Goal: Use online tool/utility: Utilize a website feature to perform a specific function

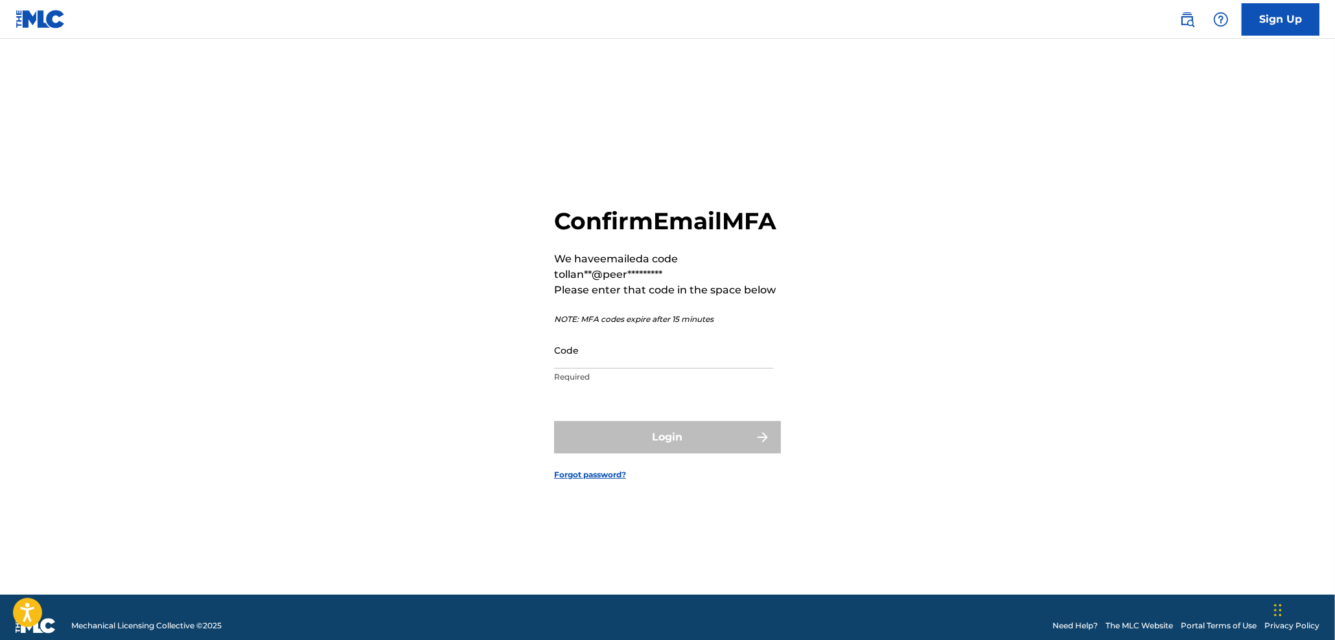
click at [638, 369] on input "Code" at bounding box center [663, 350] width 219 height 37
paste input "259362"
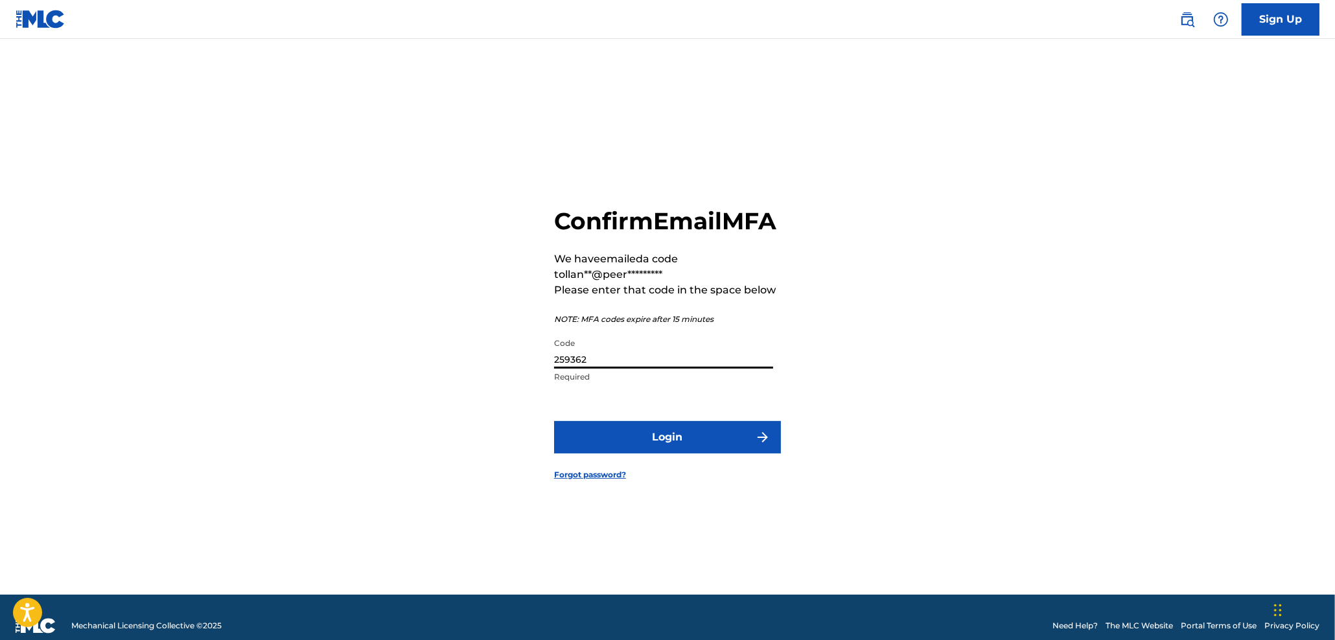
type input "259362"
click at [671, 444] on button "Login" at bounding box center [667, 437] width 227 height 32
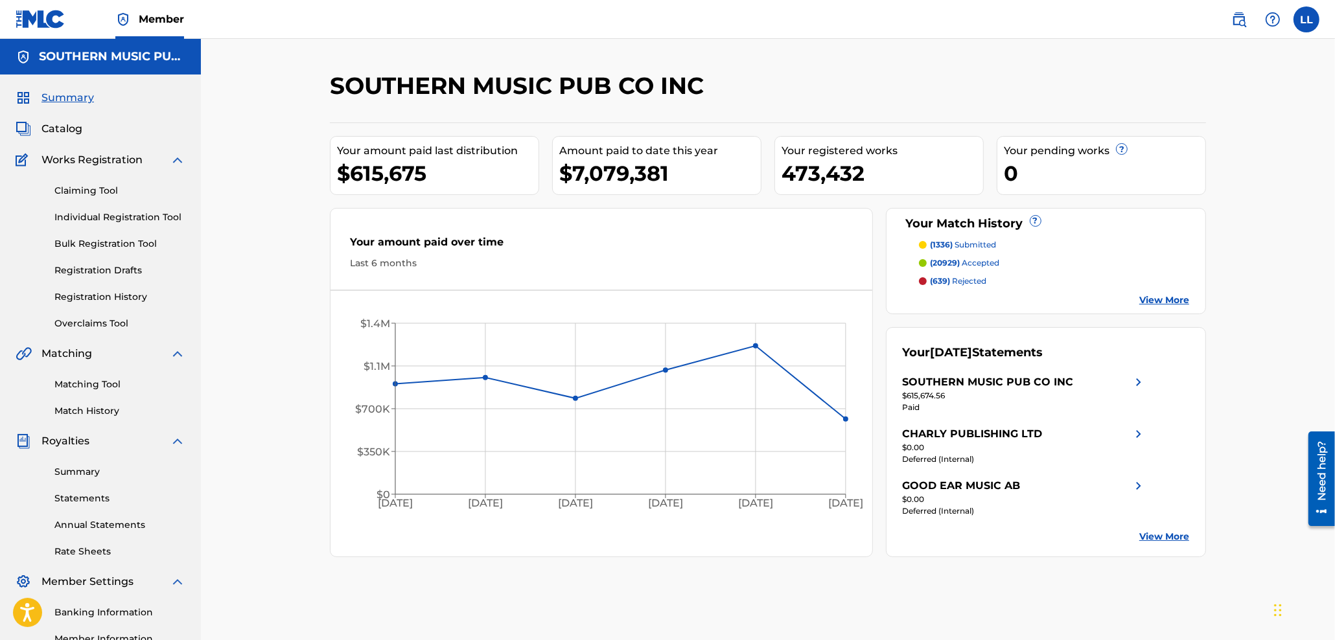
click at [69, 130] on span "Catalog" at bounding box center [61, 129] width 41 height 16
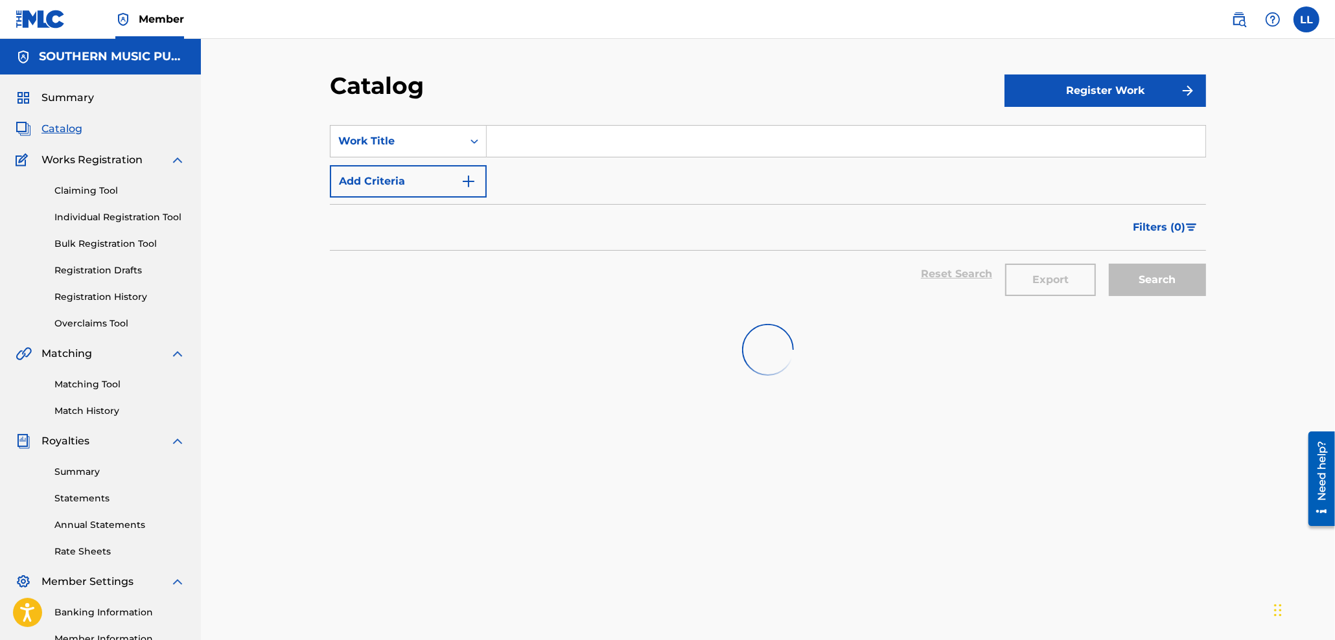
click at [557, 142] on input "Search Form" at bounding box center [846, 141] width 719 height 31
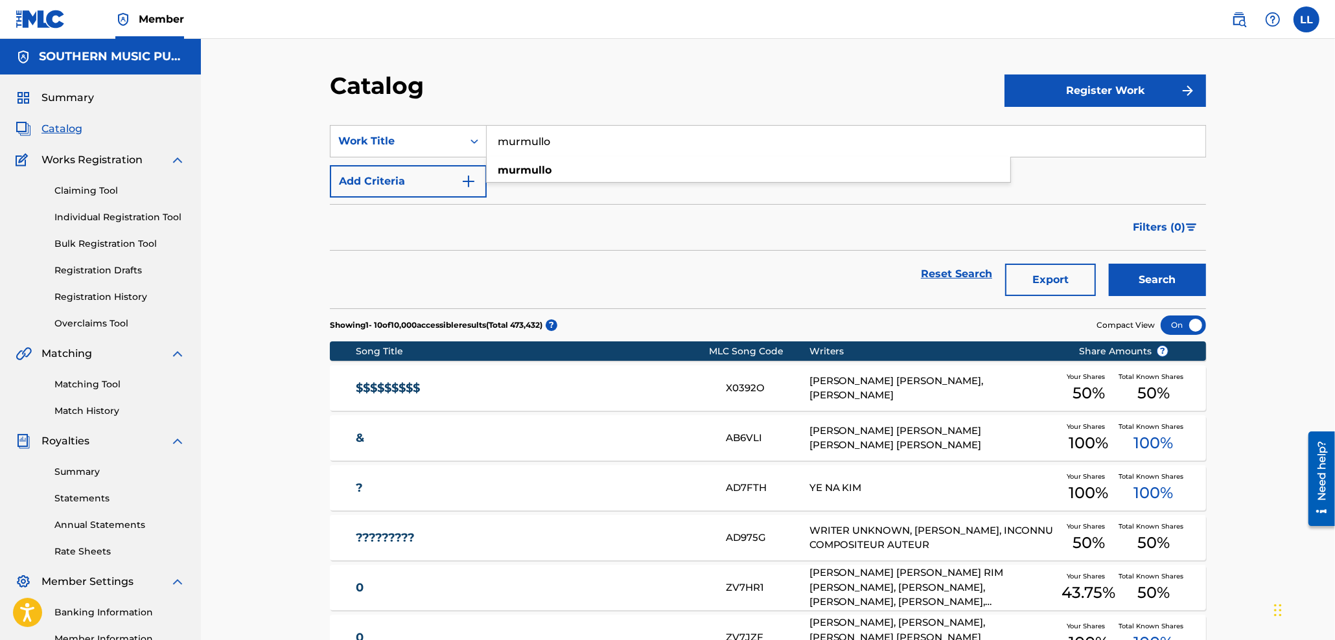
type input "murmullo"
click at [1109, 264] on button "Search" at bounding box center [1157, 280] width 97 height 32
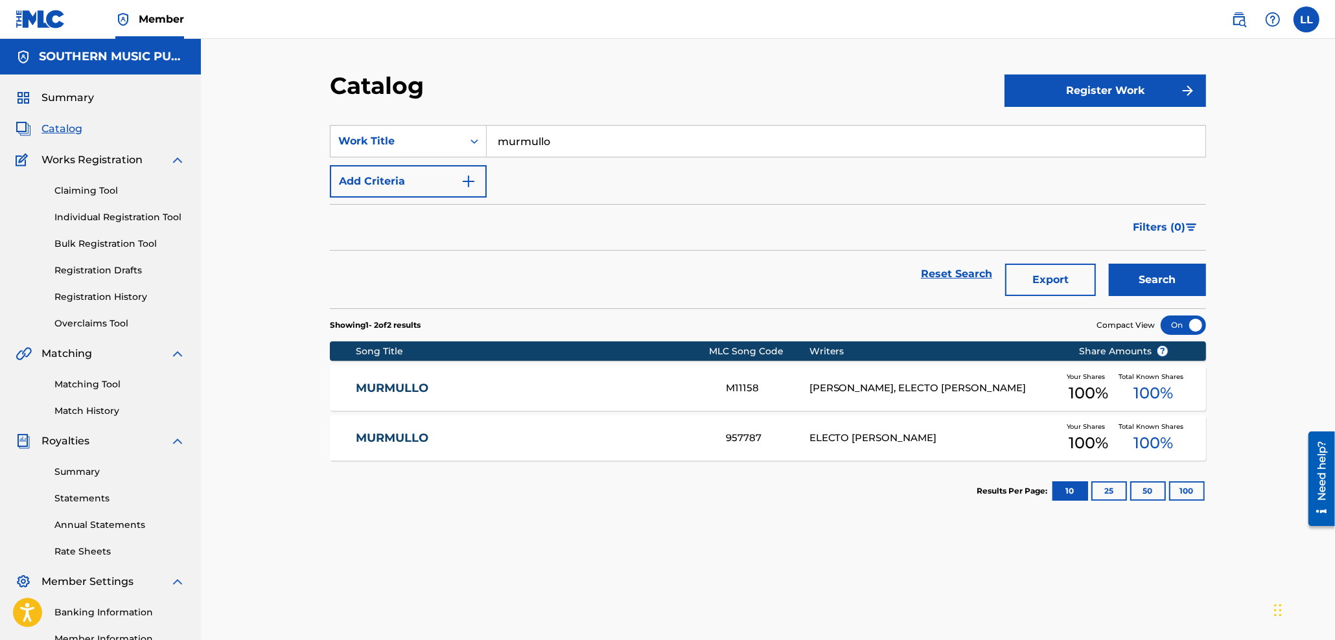
click at [378, 441] on link "MURMULLO" at bounding box center [532, 438] width 353 height 15
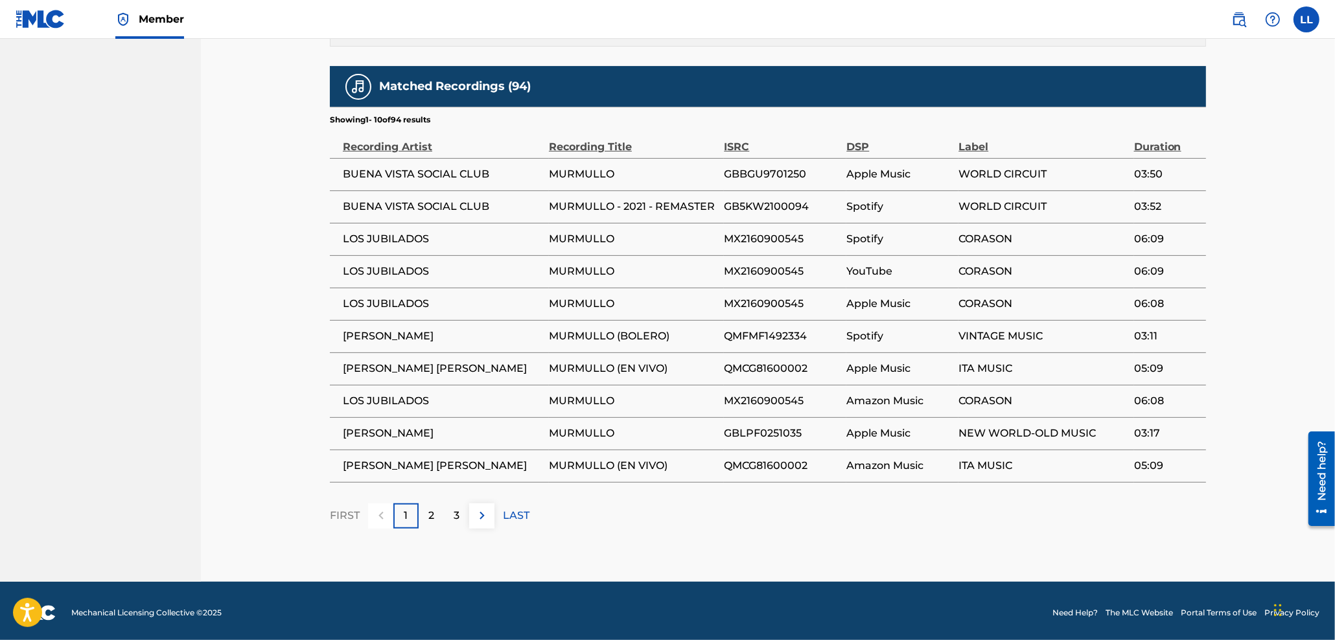
scroll to position [774, 0]
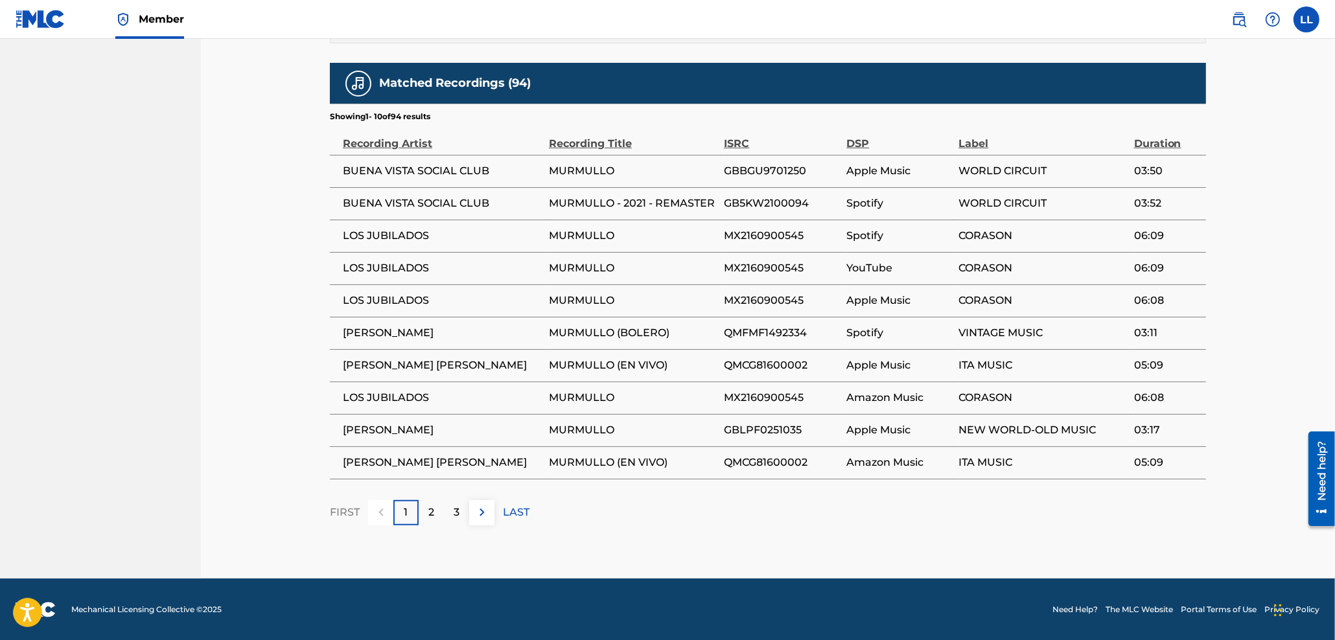
click at [485, 513] on img at bounding box center [482, 513] width 16 height 16
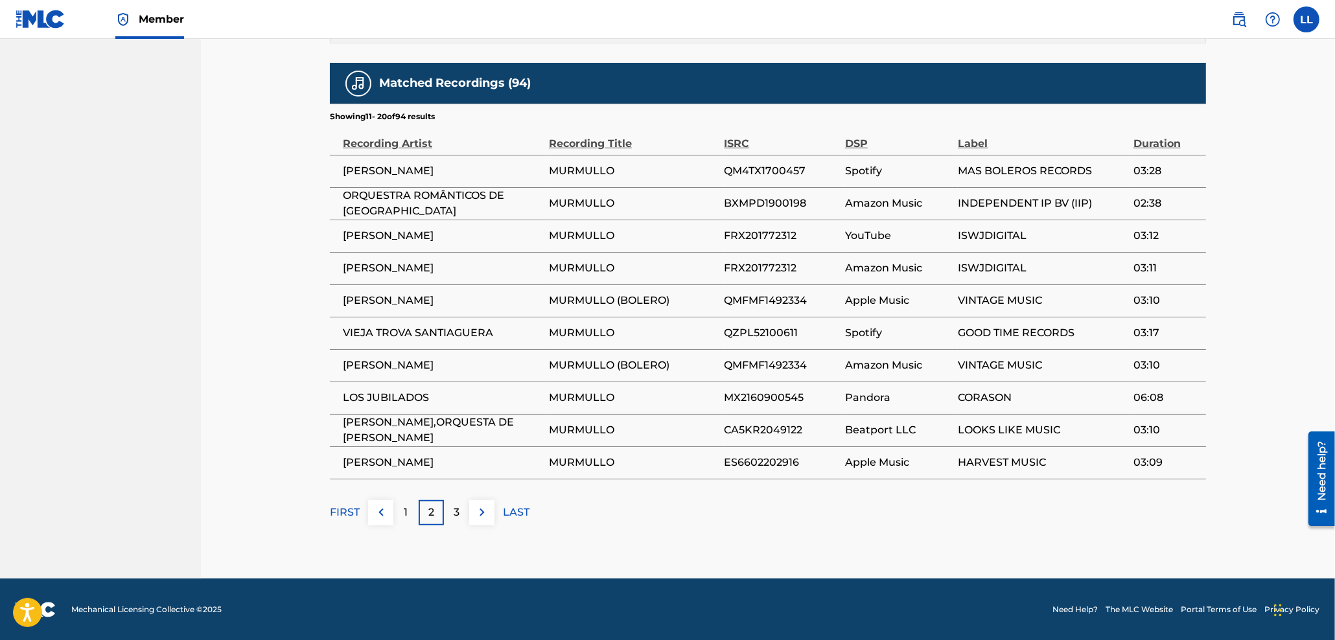
click at [488, 510] on img at bounding box center [482, 513] width 16 height 16
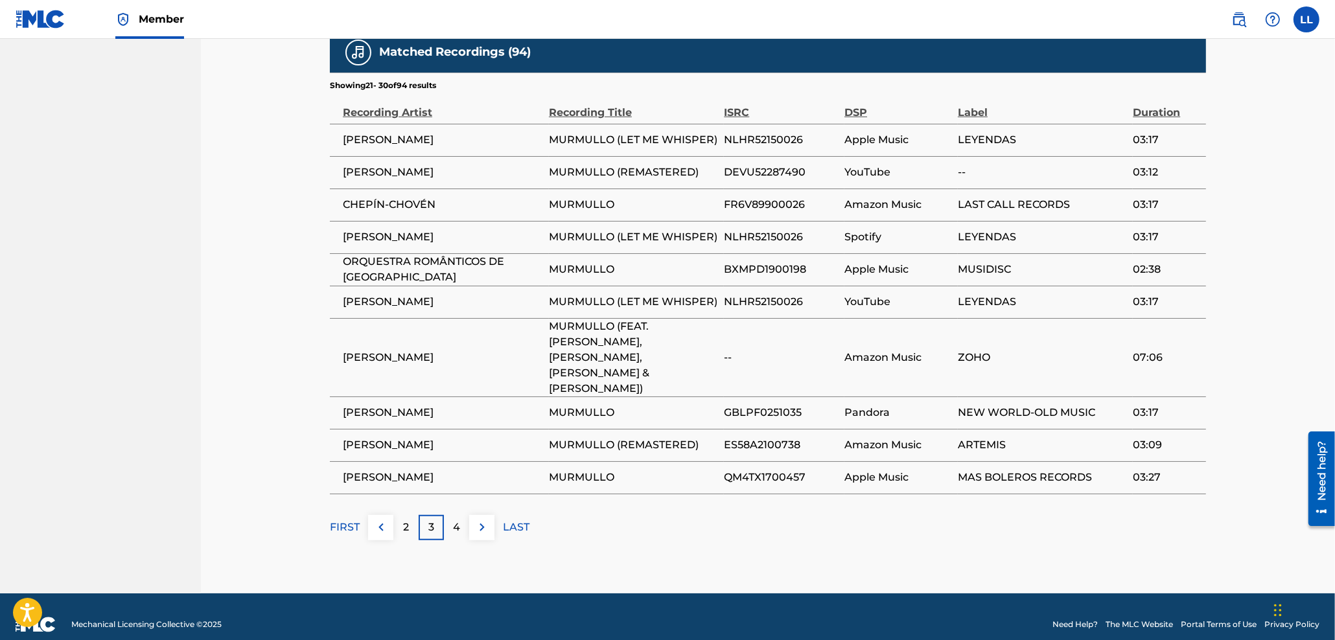
click at [476, 520] on img at bounding box center [482, 528] width 16 height 16
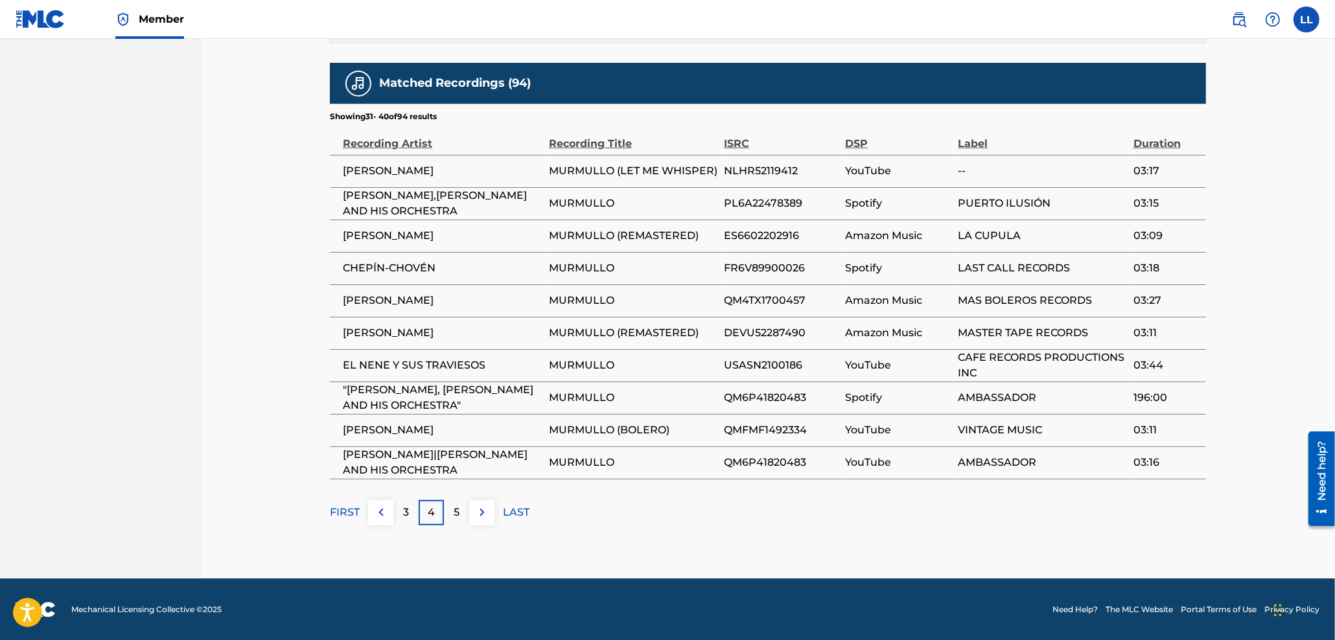
click at [479, 513] on img at bounding box center [482, 513] width 16 height 16
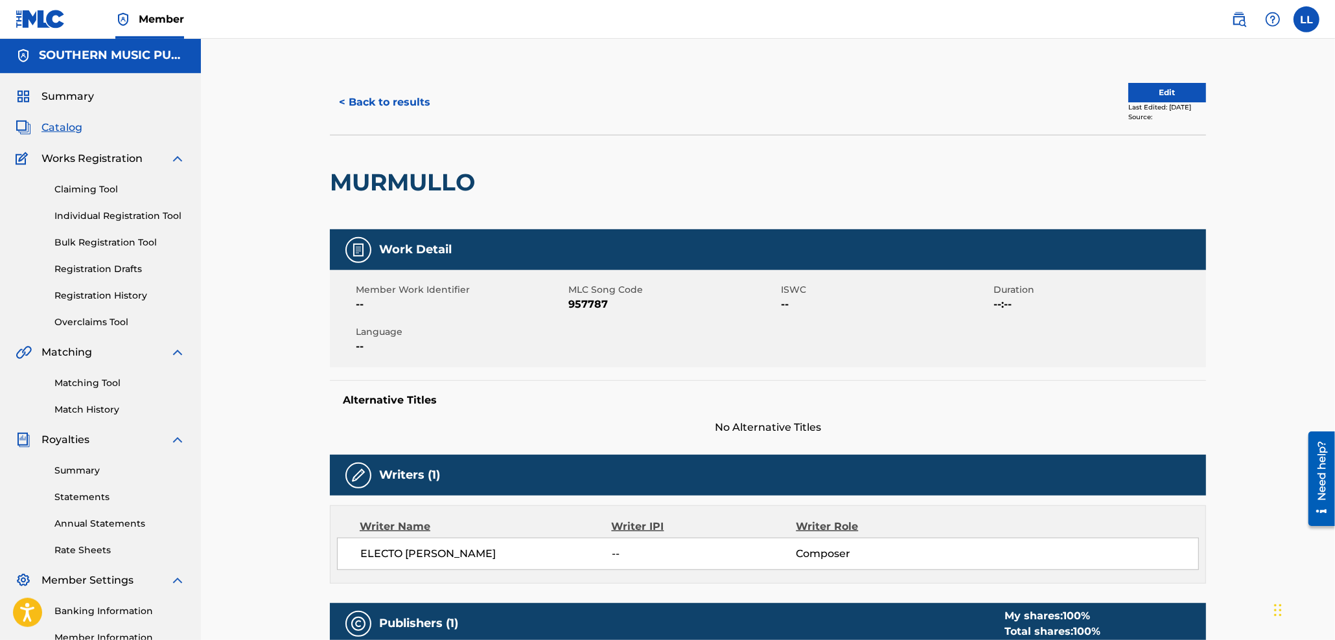
scroll to position [0, 0]
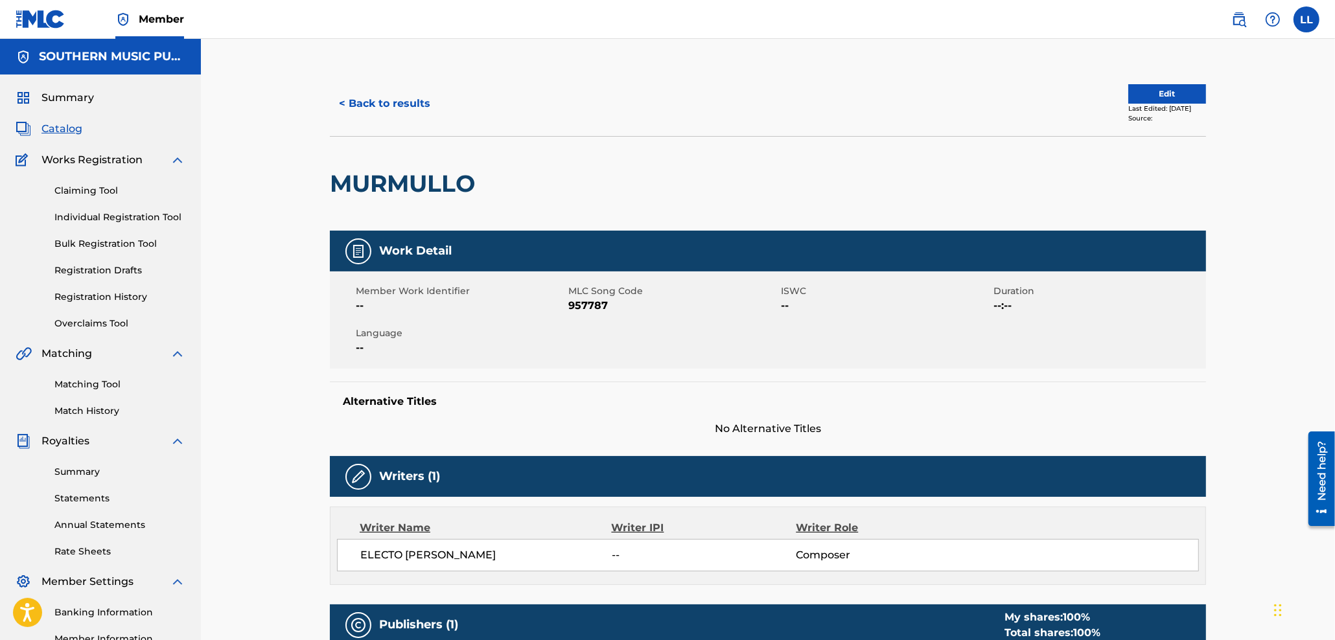
click at [370, 105] on button "< Back to results" at bounding box center [385, 103] width 110 height 32
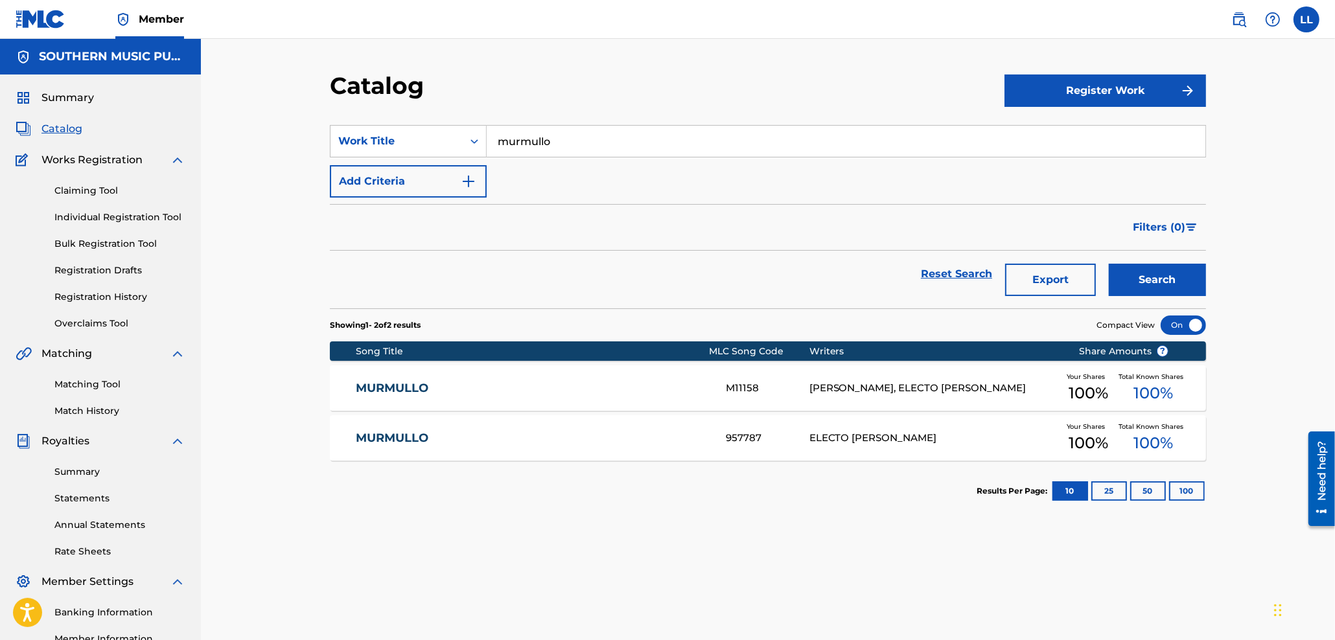
click at [415, 384] on link "MURMULLO" at bounding box center [532, 388] width 353 height 15
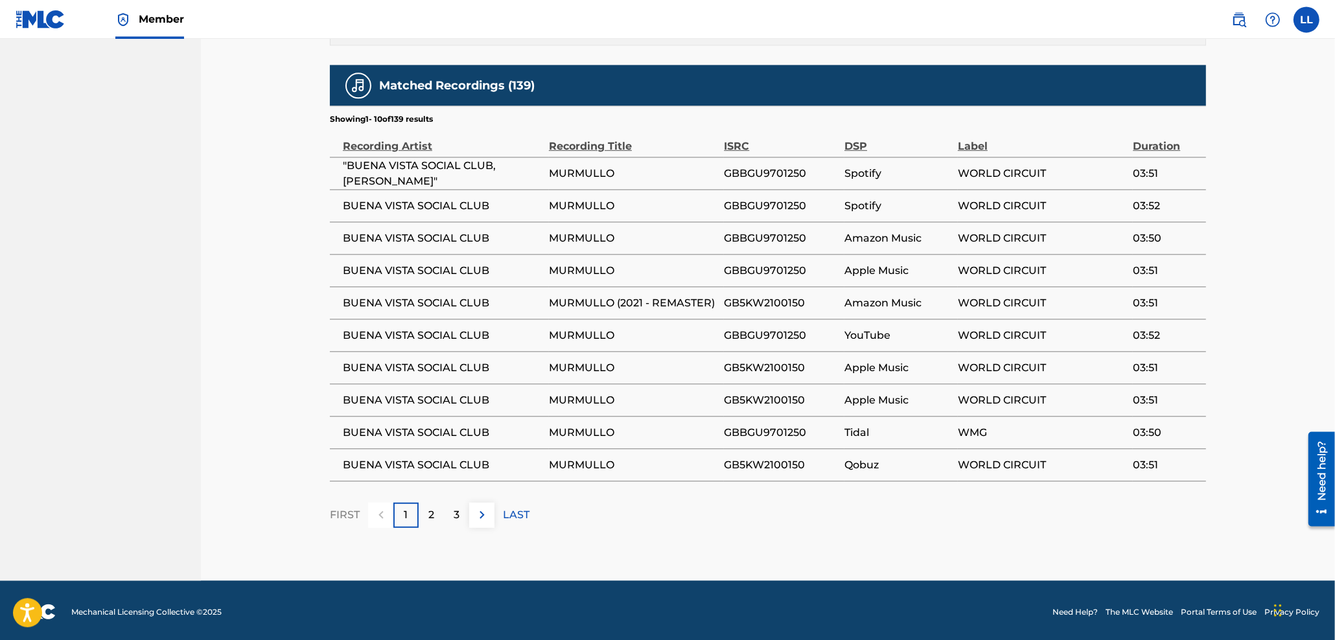
scroll to position [784, 0]
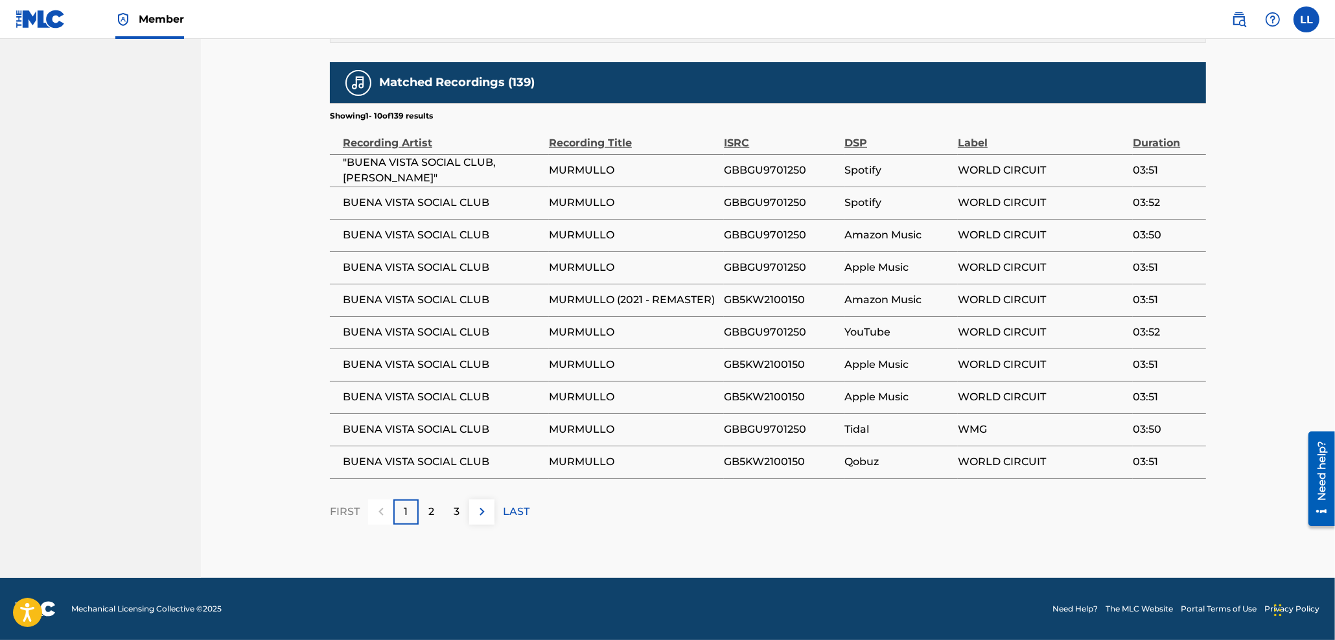
click at [480, 516] on img at bounding box center [482, 512] width 16 height 16
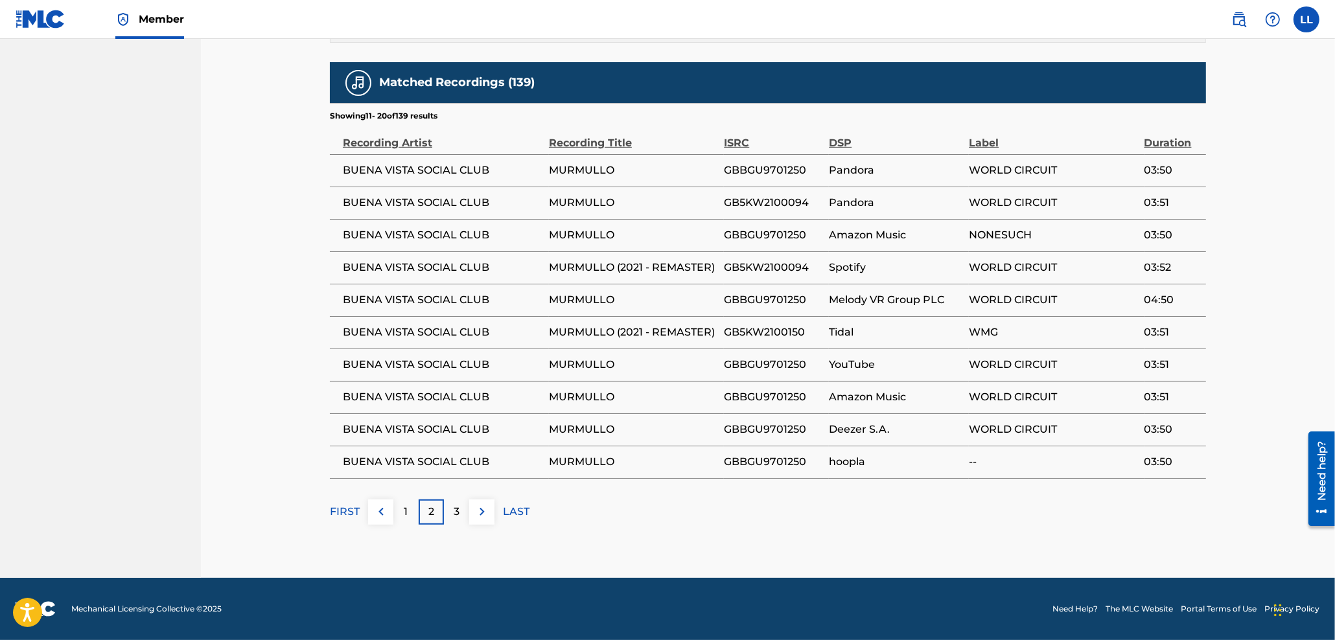
click at [484, 515] on img at bounding box center [482, 512] width 16 height 16
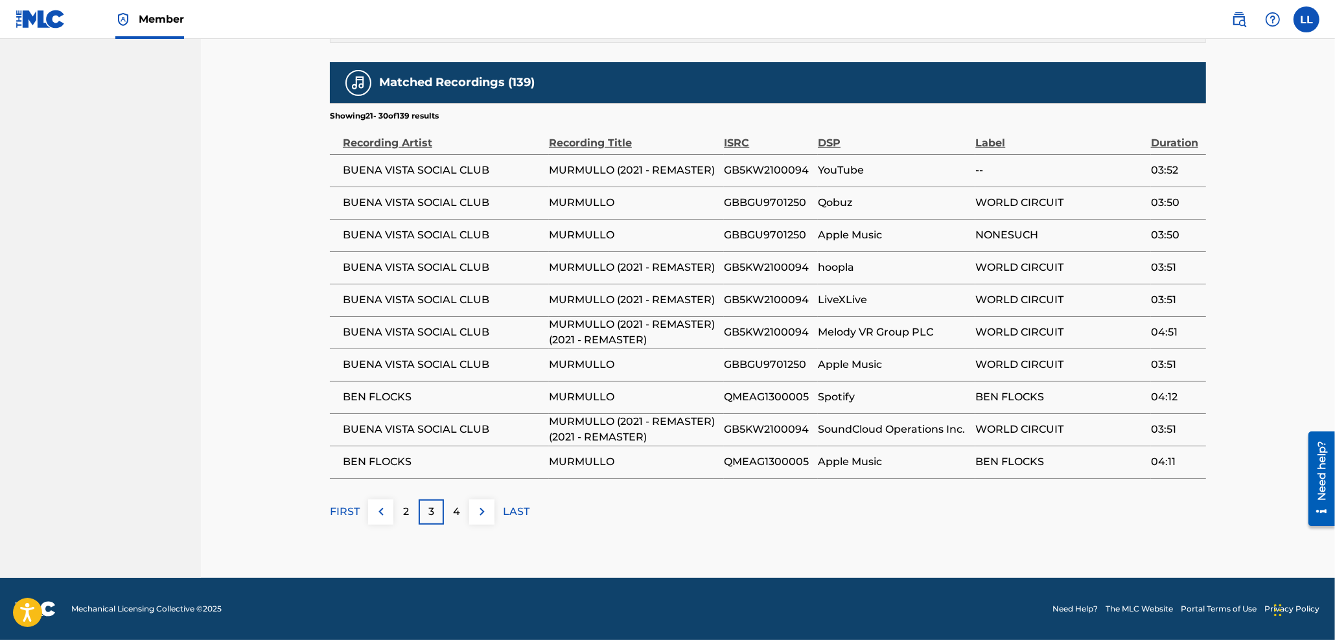
click at [477, 515] on img at bounding box center [482, 512] width 16 height 16
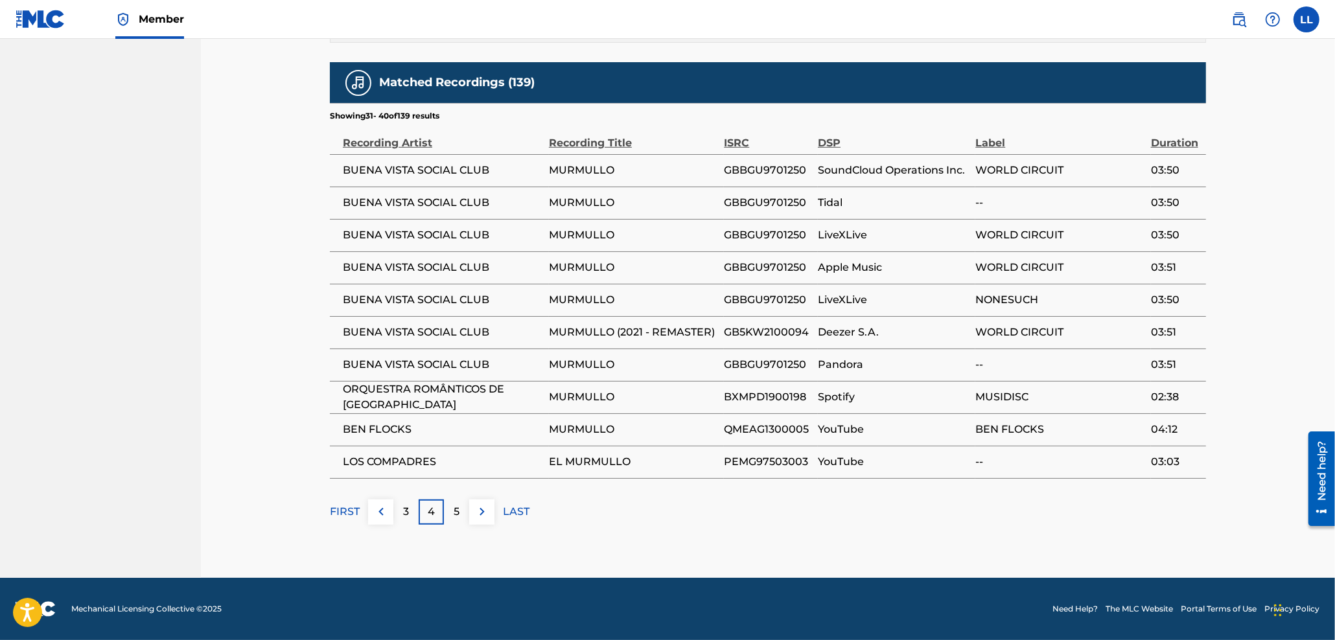
click at [484, 511] on img at bounding box center [482, 512] width 16 height 16
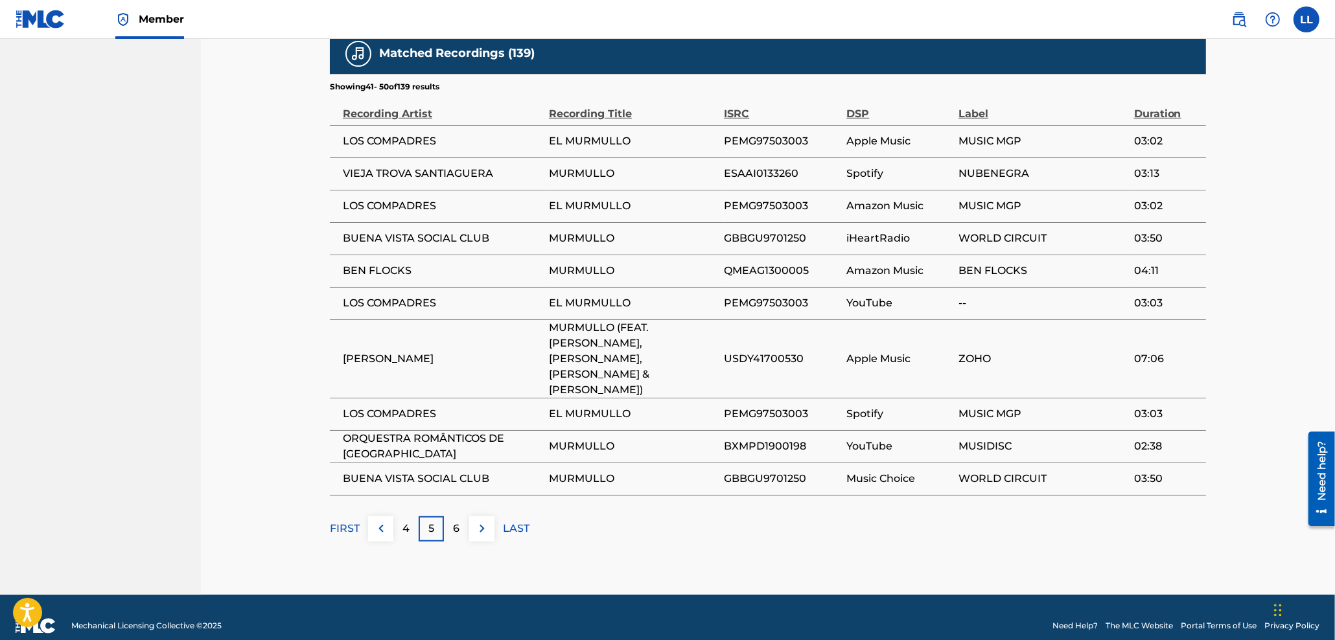
scroll to position [815, 0]
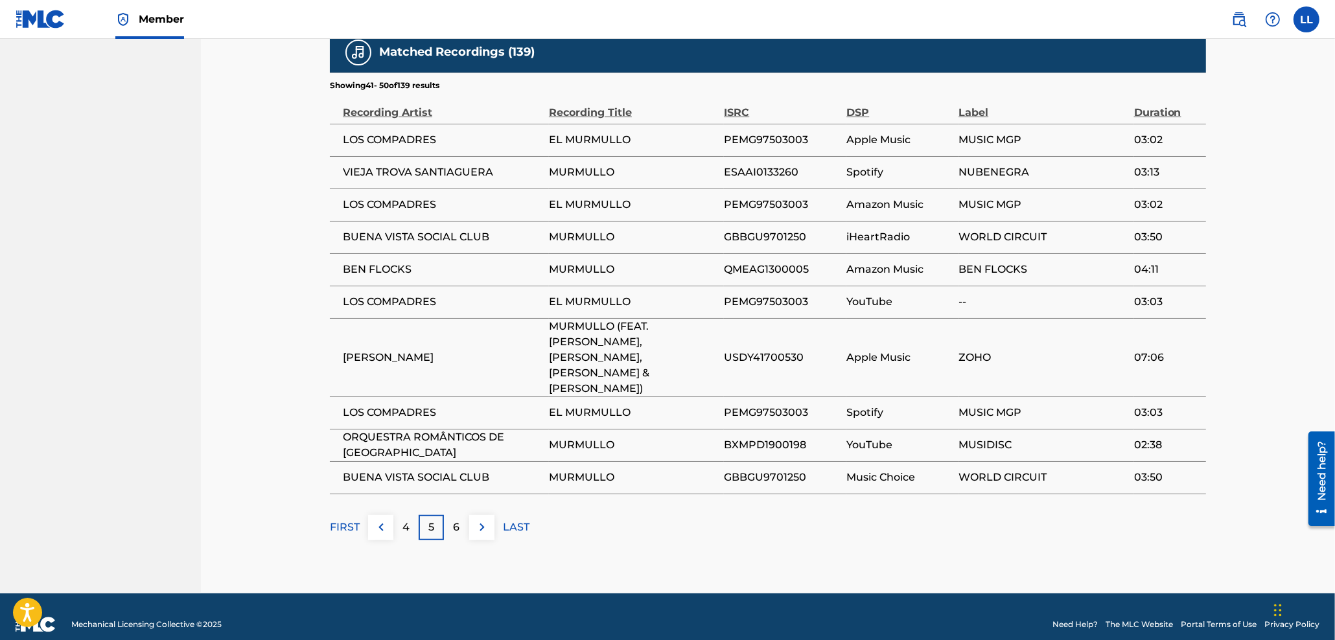
click at [485, 520] on img at bounding box center [482, 528] width 16 height 16
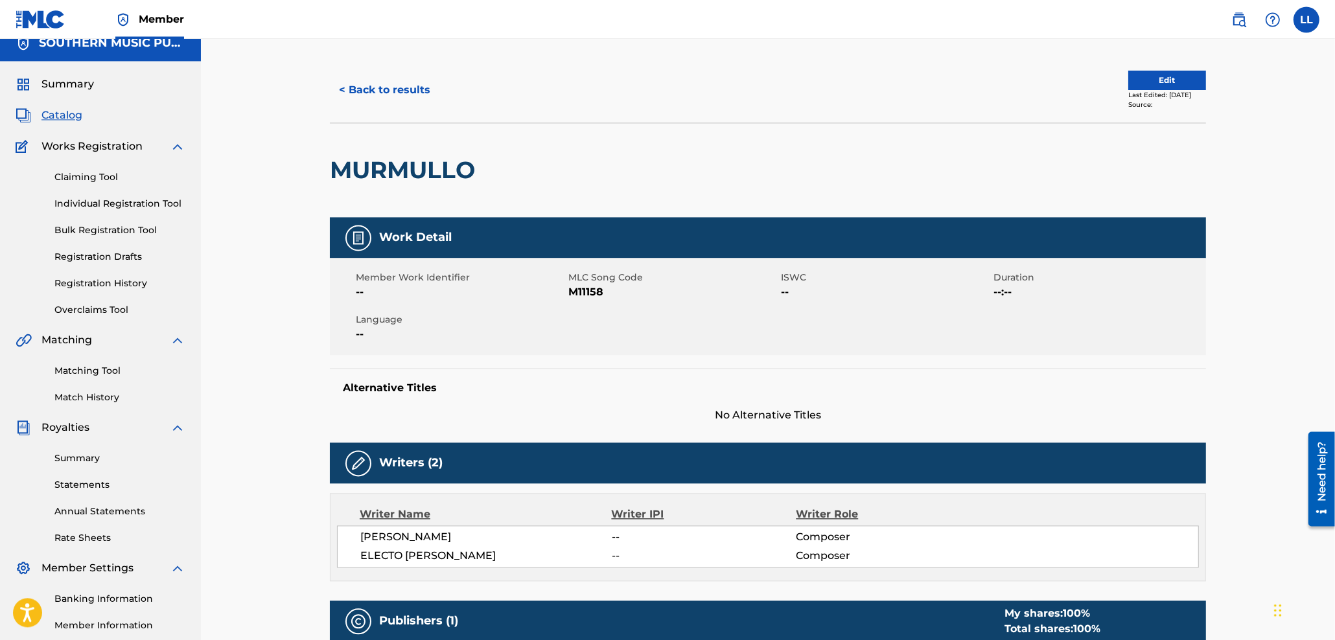
scroll to position [0, 0]
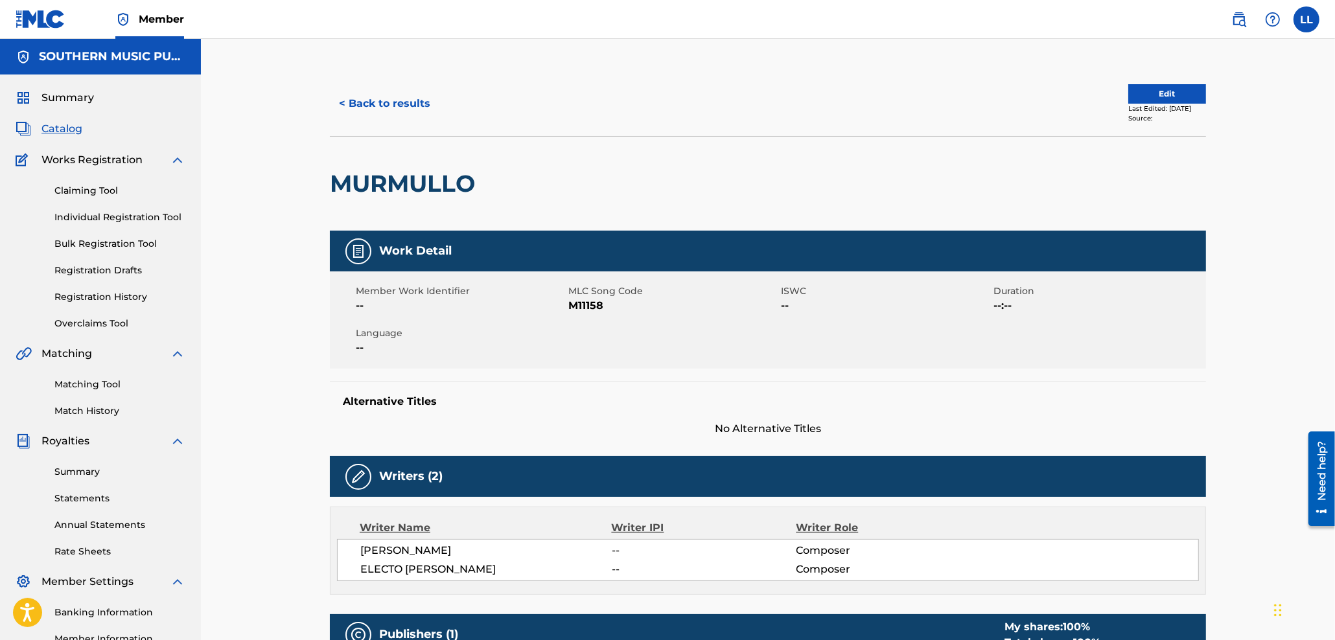
click at [590, 307] on span "M11158" at bounding box center [672, 306] width 209 height 16
copy span "M11158"
click at [388, 99] on button "< Back to results" at bounding box center [385, 103] width 110 height 32
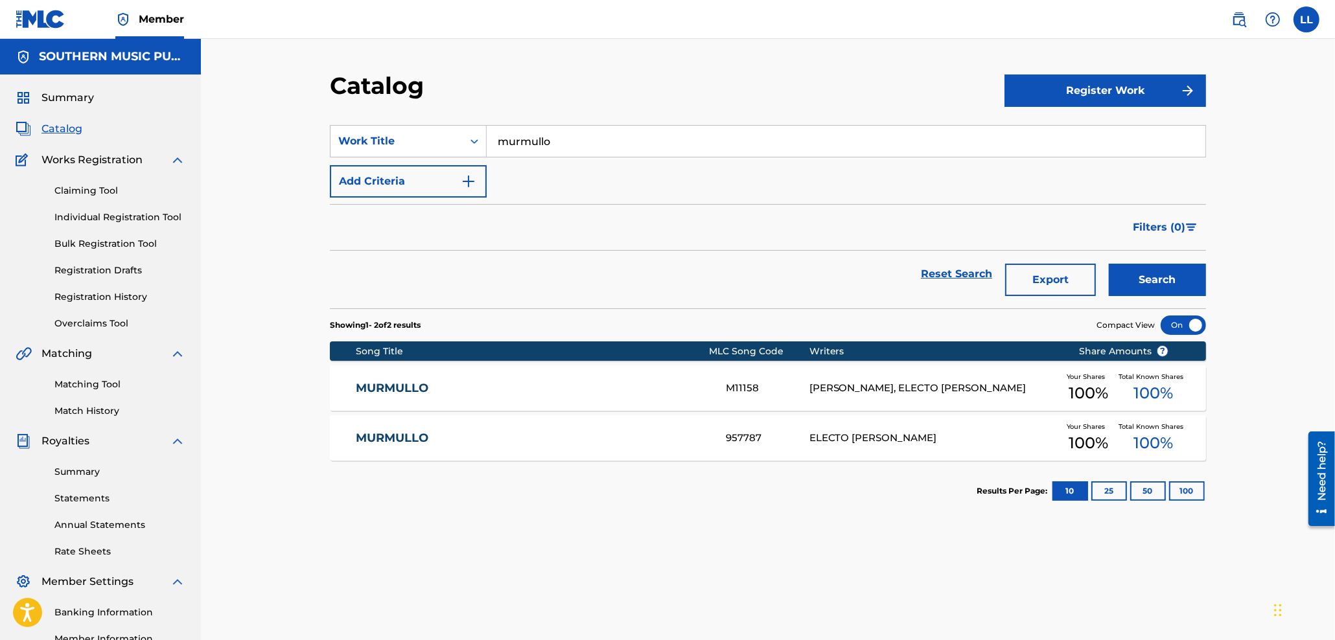
click at [392, 436] on link "MURMULLO" at bounding box center [532, 438] width 353 height 15
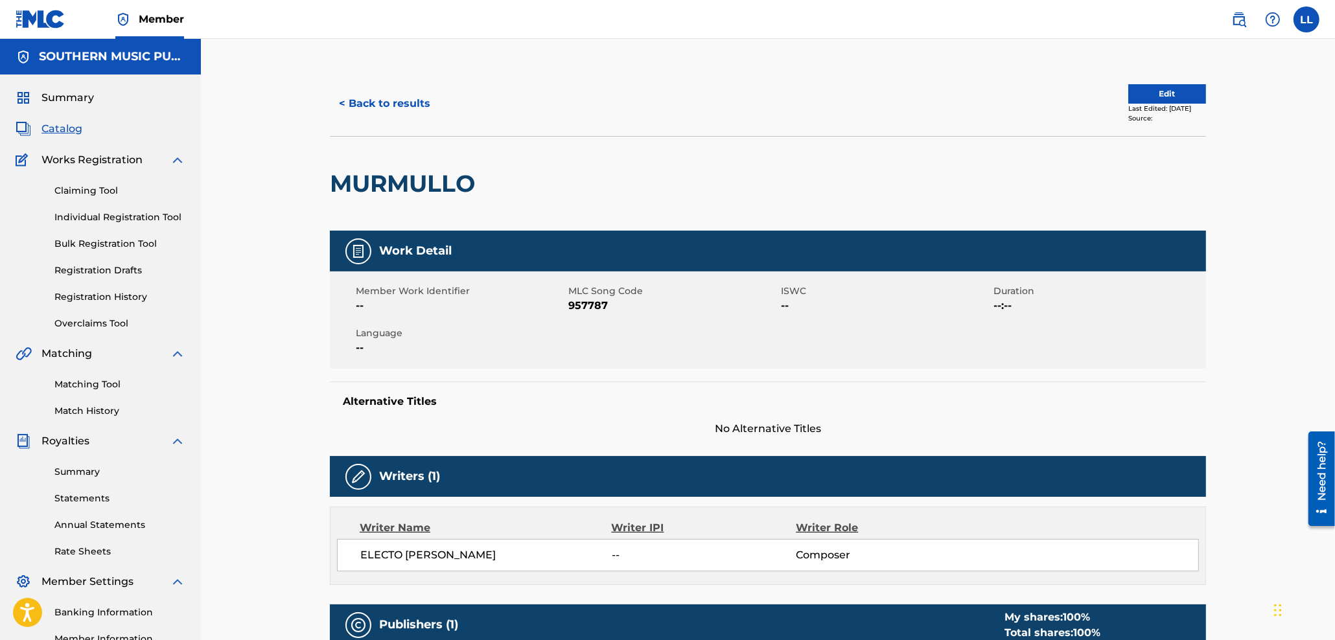
click at [590, 307] on span "957787" at bounding box center [672, 306] width 209 height 16
copy span "957787"
click at [95, 381] on link "Matching Tool" at bounding box center [119, 385] width 131 height 14
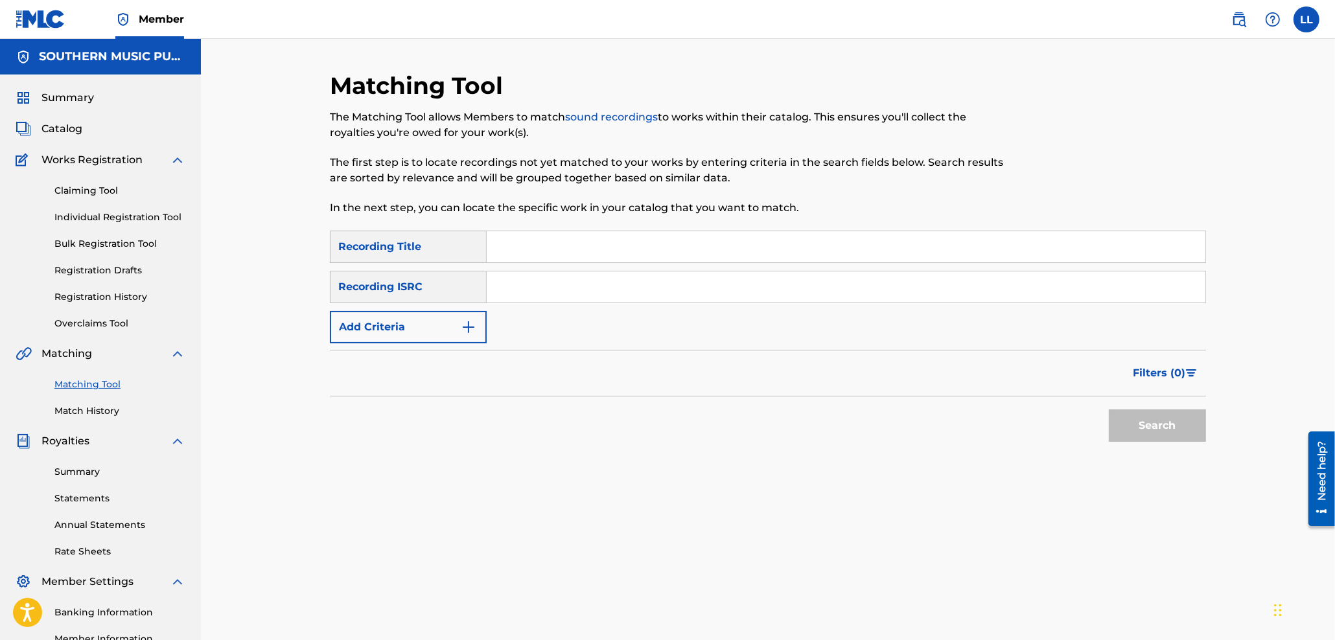
click at [553, 291] on input "Search Form" at bounding box center [846, 287] width 719 height 31
paste input "NLHR52159734"
click at [1160, 422] on button "Search" at bounding box center [1157, 426] width 97 height 32
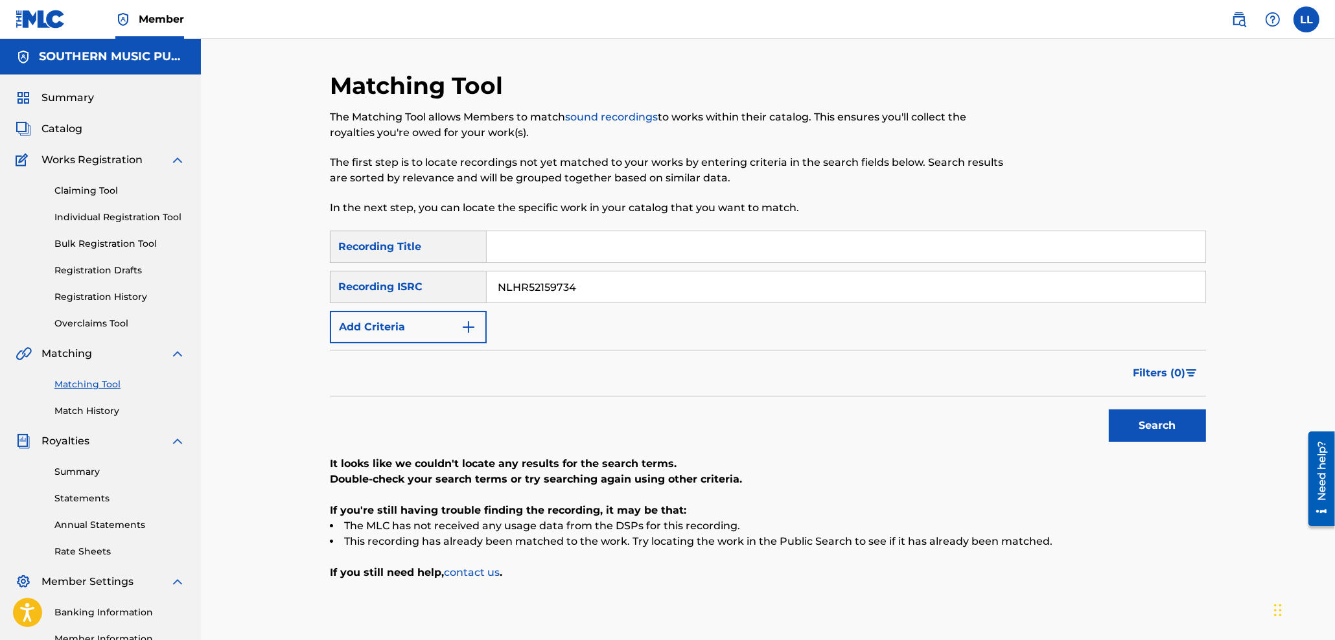
drag, startPoint x: 614, startPoint y: 285, endPoint x: 372, endPoint y: 296, distance: 242.0
click at [487, 296] on input "NLHR52159734" at bounding box center [846, 287] width 719 height 31
paste input "USASN2100186"
click at [1137, 413] on button "Search" at bounding box center [1157, 426] width 97 height 32
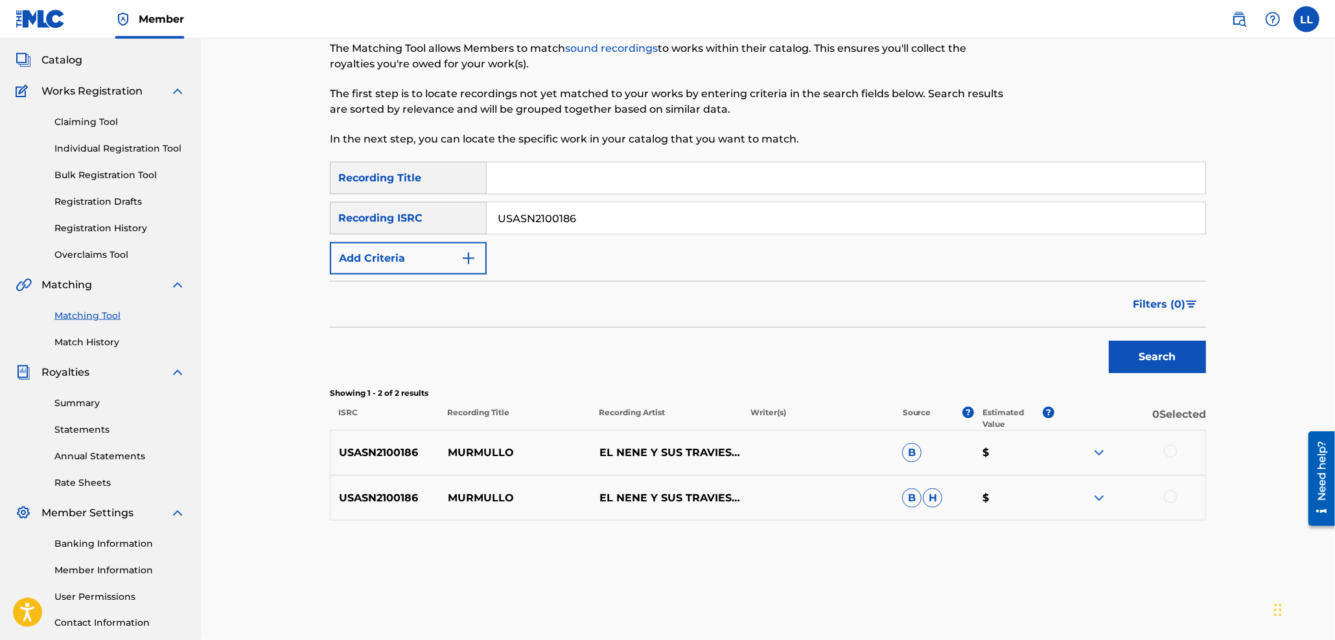
scroll to position [69, 0]
click at [1170, 451] on div at bounding box center [1170, 451] width 13 height 13
click at [1172, 497] on div at bounding box center [1170, 496] width 13 height 13
drag, startPoint x: 598, startPoint y: 210, endPoint x: 647, endPoint y: 233, distance: 54.5
click at [487, 210] on input "USASN2100186" at bounding box center [846, 217] width 719 height 31
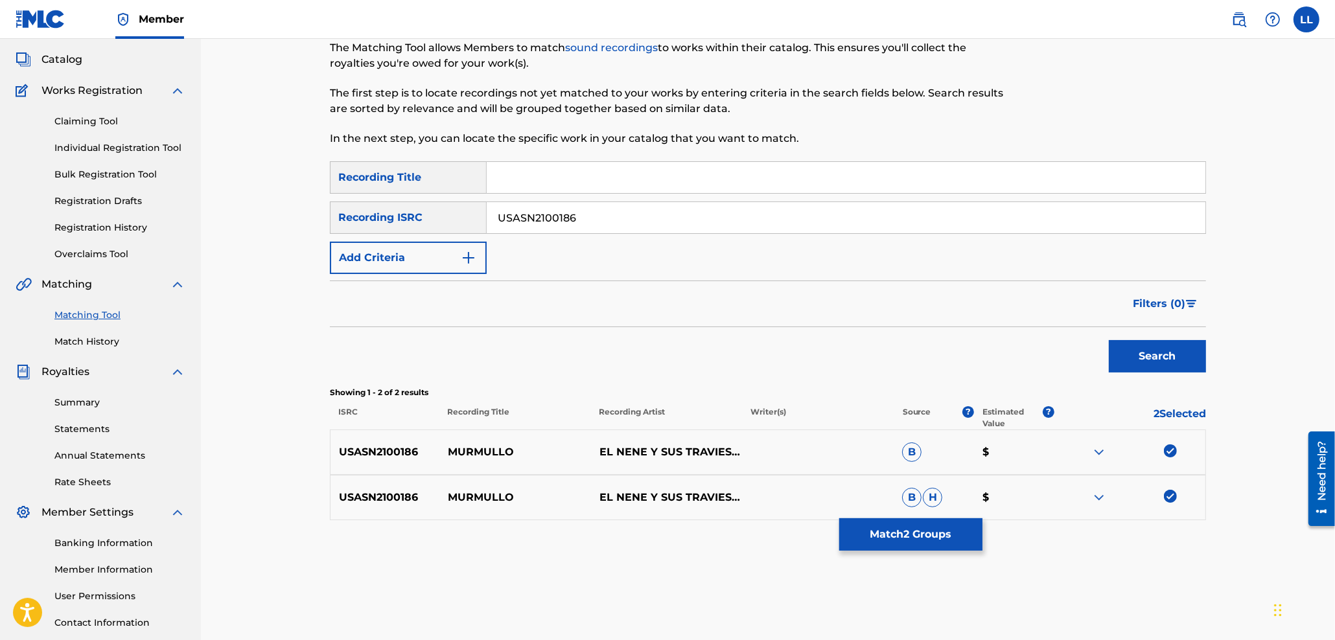
paste input "MX2160900545"
drag, startPoint x: 1164, startPoint y: 352, endPoint x: 1128, endPoint y: 305, distance: 58.7
click at [1164, 353] on button "Search" at bounding box center [1157, 356] width 97 height 32
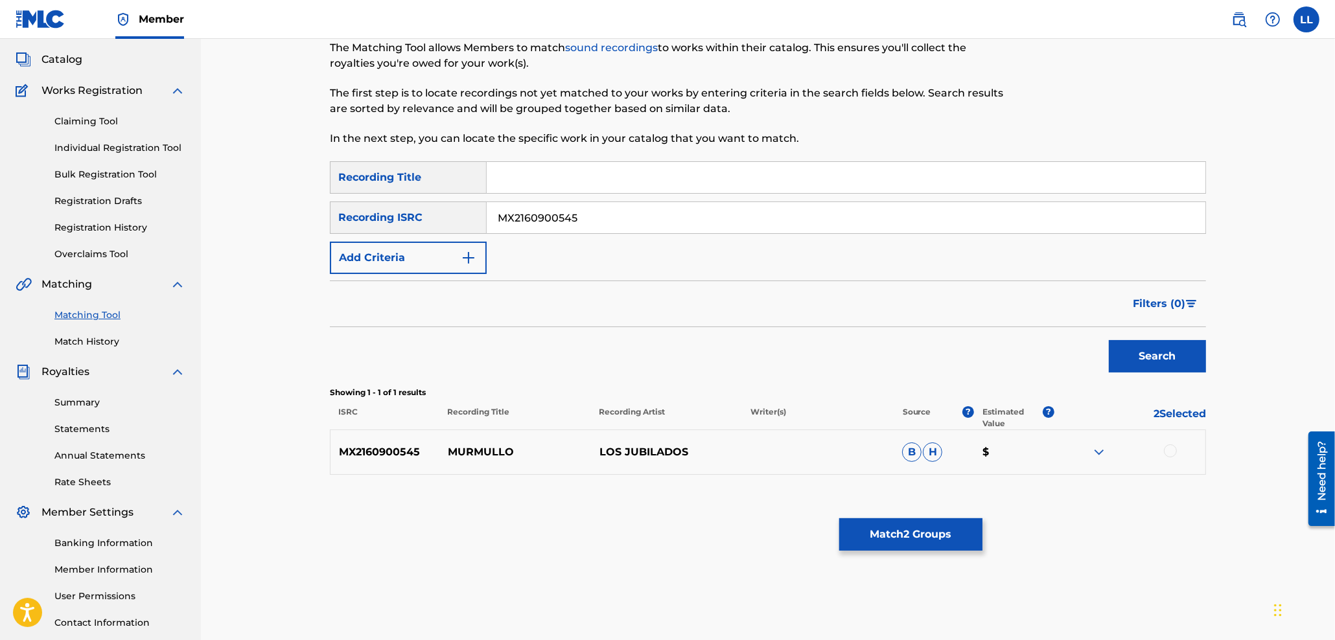
click at [1172, 451] on div at bounding box center [1170, 451] width 13 height 13
click at [1093, 452] on img at bounding box center [1099, 453] width 16 height 16
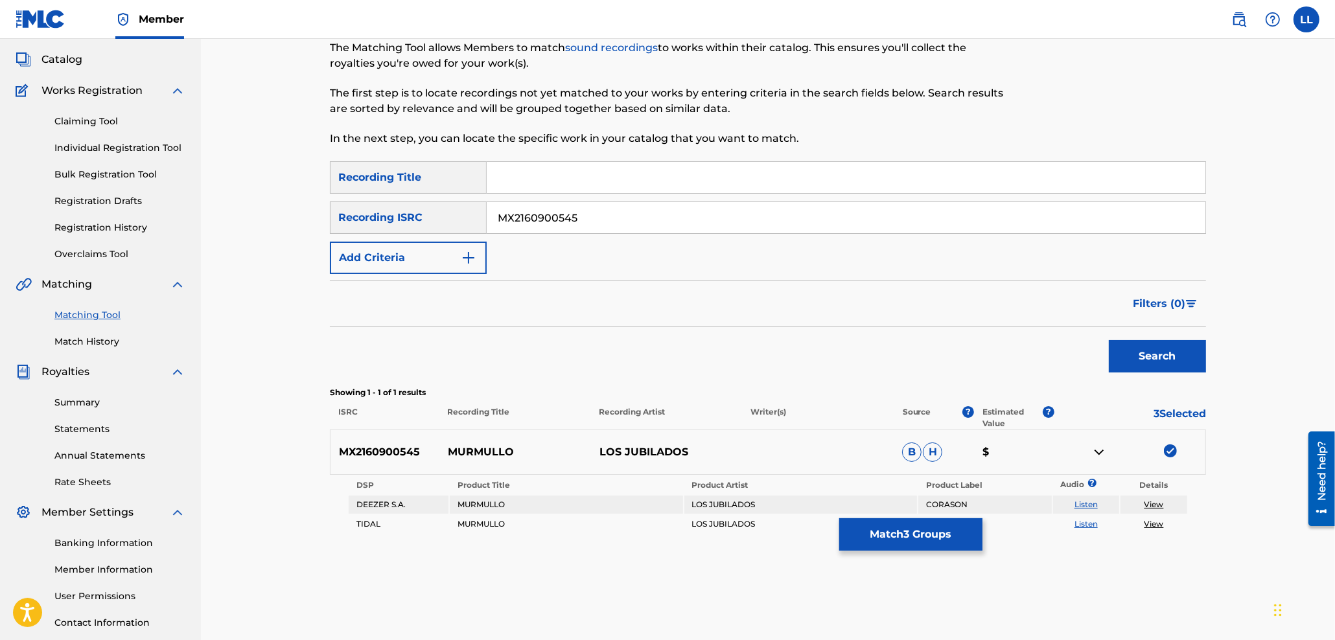
drag, startPoint x: 616, startPoint y: 211, endPoint x: 421, endPoint y: 207, distance: 195.1
click at [487, 207] on input "MX2160900545" at bounding box center [846, 217] width 719 height 31
paste input "GBLPF025103"
drag, startPoint x: 1155, startPoint y: 350, endPoint x: 1110, endPoint y: 325, distance: 51.9
click at [1154, 350] on button "Search" at bounding box center [1157, 356] width 97 height 32
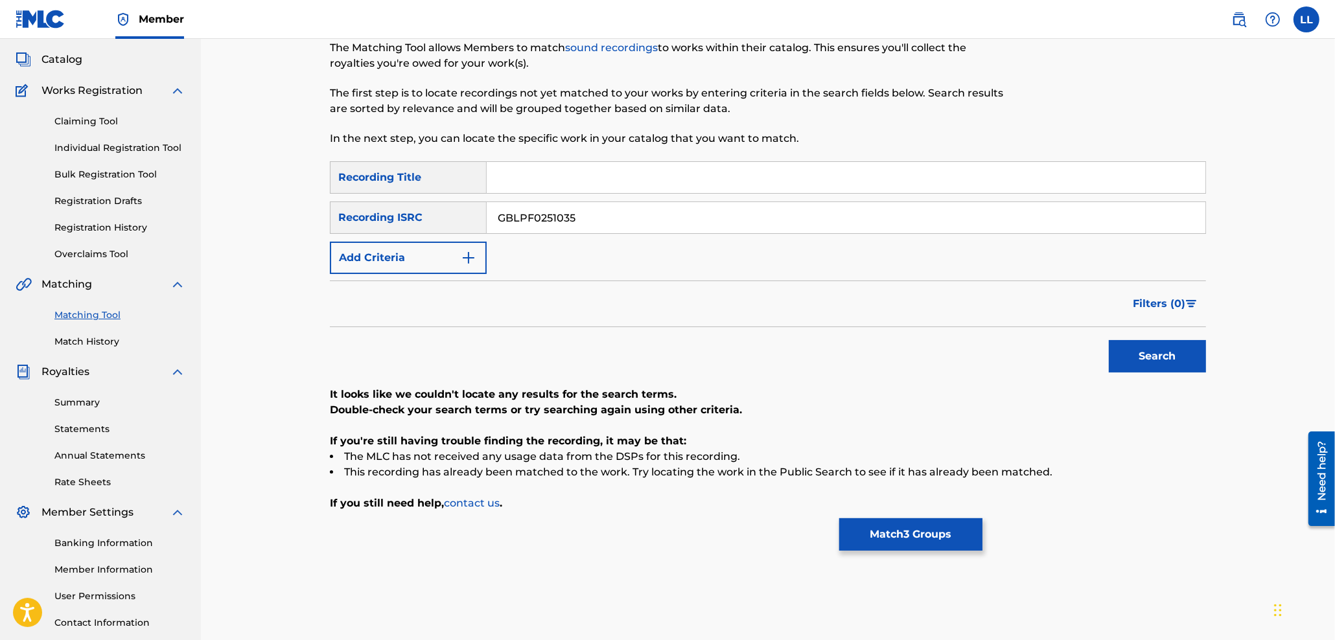
drag, startPoint x: 579, startPoint y: 216, endPoint x: 695, endPoint y: 256, distance: 123.4
click at [487, 216] on input "GBLPF0251035" at bounding box center [846, 217] width 719 height 31
paste input "BXMPD1900198"
click at [1146, 354] on button "Search" at bounding box center [1157, 356] width 97 height 32
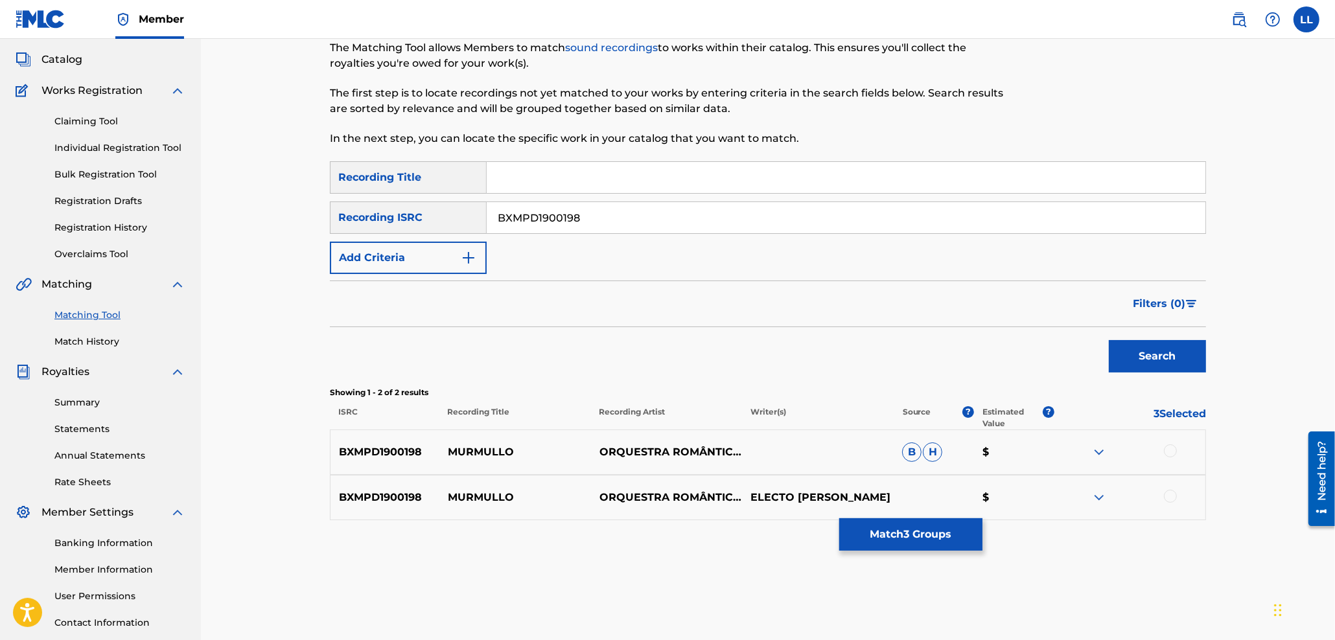
click at [1172, 454] on div at bounding box center [1170, 451] width 13 height 13
click at [1171, 495] on div at bounding box center [1170, 496] width 13 height 13
drag, startPoint x: 627, startPoint y: 211, endPoint x: 445, endPoint y: 213, distance: 182.8
click at [487, 213] on input "BXMPD1900198" at bounding box center [846, 217] width 719 height 31
paste input "DEU910200007"
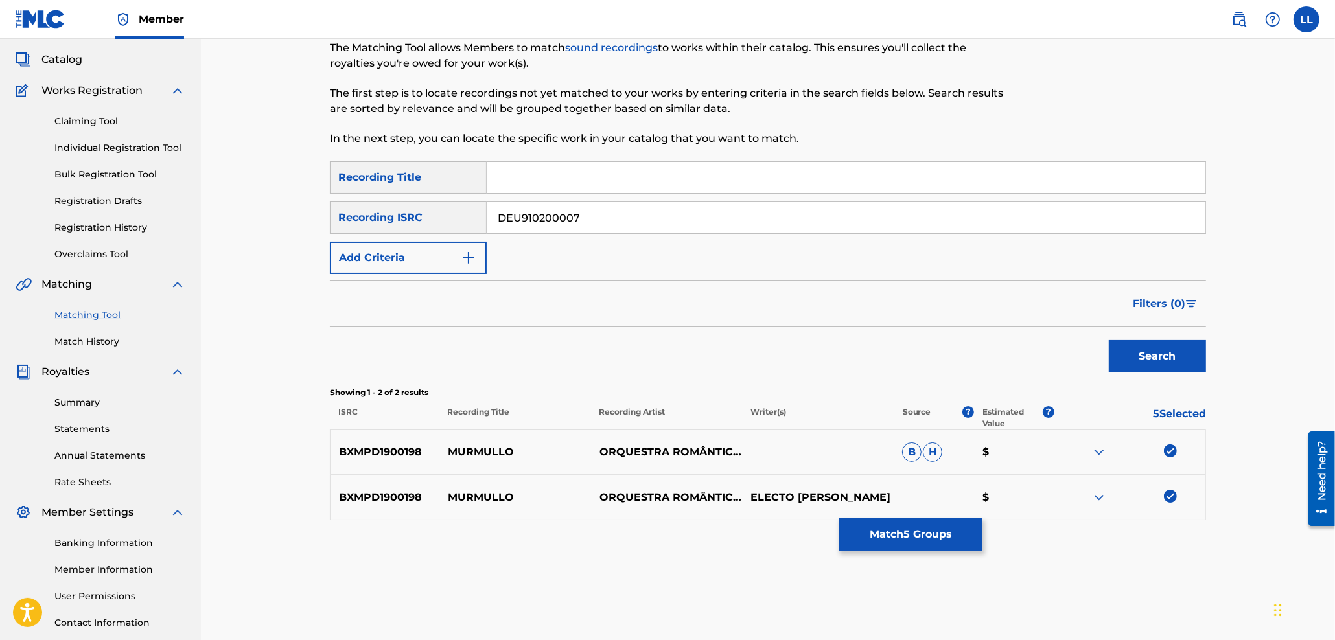
click at [1161, 355] on button "Search" at bounding box center [1157, 356] width 97 height 32
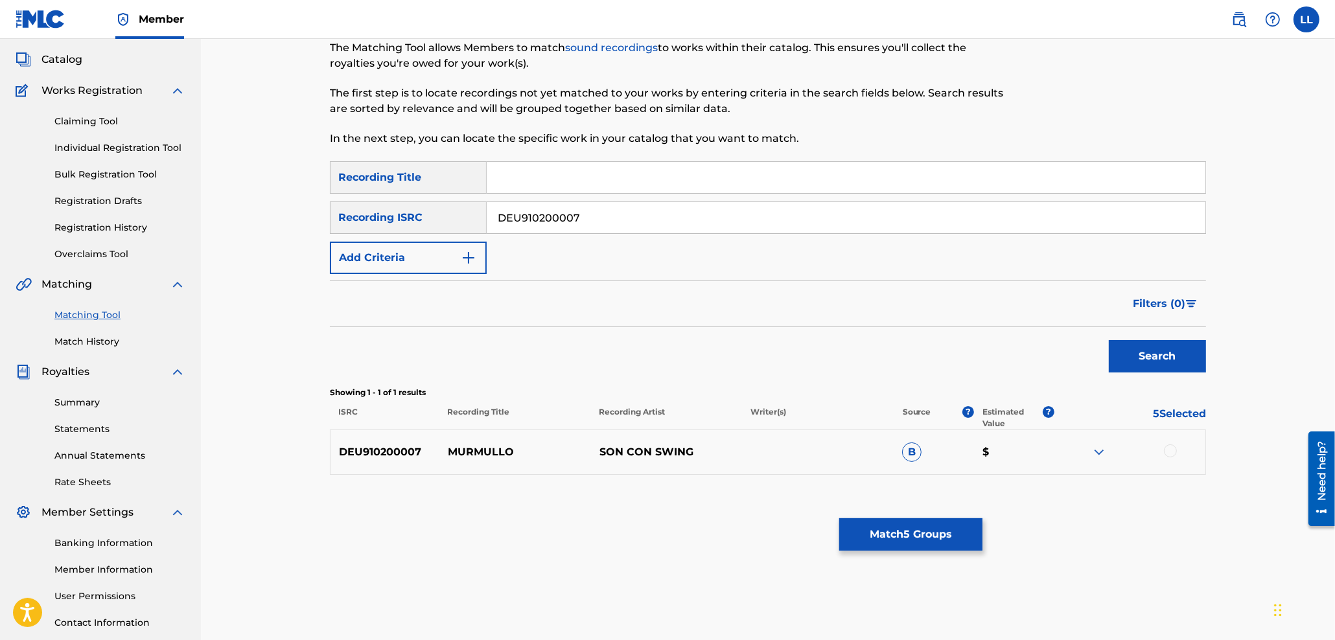
click at [1169, 454] on div at bounding box center [1170, 451] width 13 height 13
drag, startPoint x: 553, startPoint y: 216, endPoint x: 644, endPoint y: 255, distance: 98.5
click at [487, 216] on input "DEU910200007" at bounding box center [846, 217] width 719 height 31
paste input "QZHN42240664"
click at [1150, 360] on button "Search" at bounding box center [1157, 356] width 97 height 32
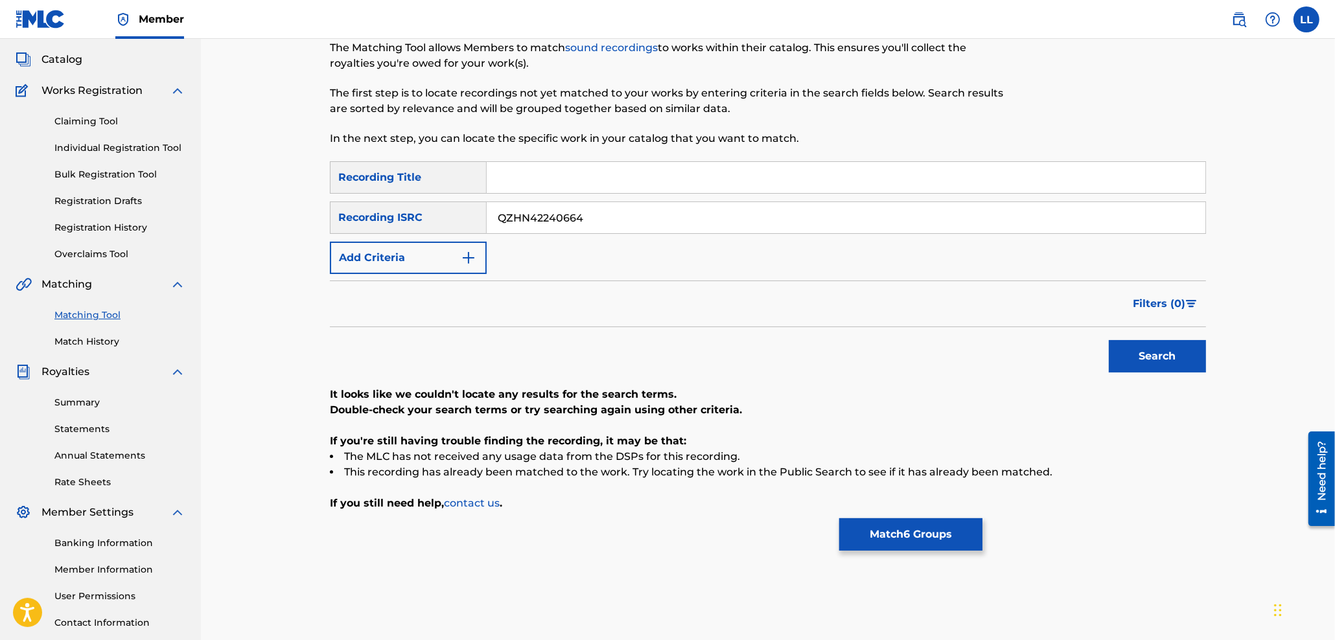
drag, startPoint x: 639, startPoint y: 211, endPoint x: 415, endPoint y: 211, distance: 224.3
click at [487, 211] on input "QZHN42240664" at bounding box center [846, 217] width 719 height 31
paste input "PL6A22478389"
click at [1185, 347] on button "Search" at bounding box center [1157, 356] width 97 height 32
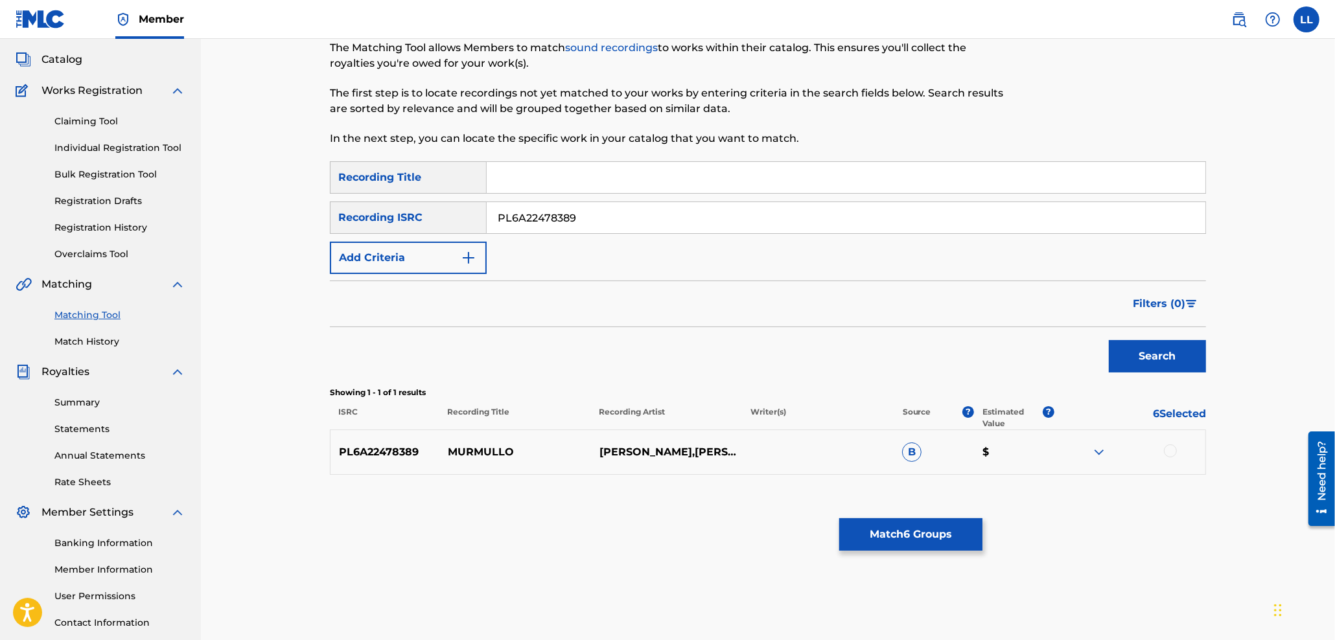
click at [1171, 452] on div at bounding box center [1170, 451] width 13 height 13
drag, startPoint x: 616, startPoint y: 219, endPoint x: 234, endPoint y: 206, distance: 382.6
click at [487, 219] on input "PL6A22478389" at bounding box center [846, 217] width 719 height 31
paste input "FRX201772312"
click at [1143, 351] on button "Search" at bounding box center [1157, 356] width 97 height 32
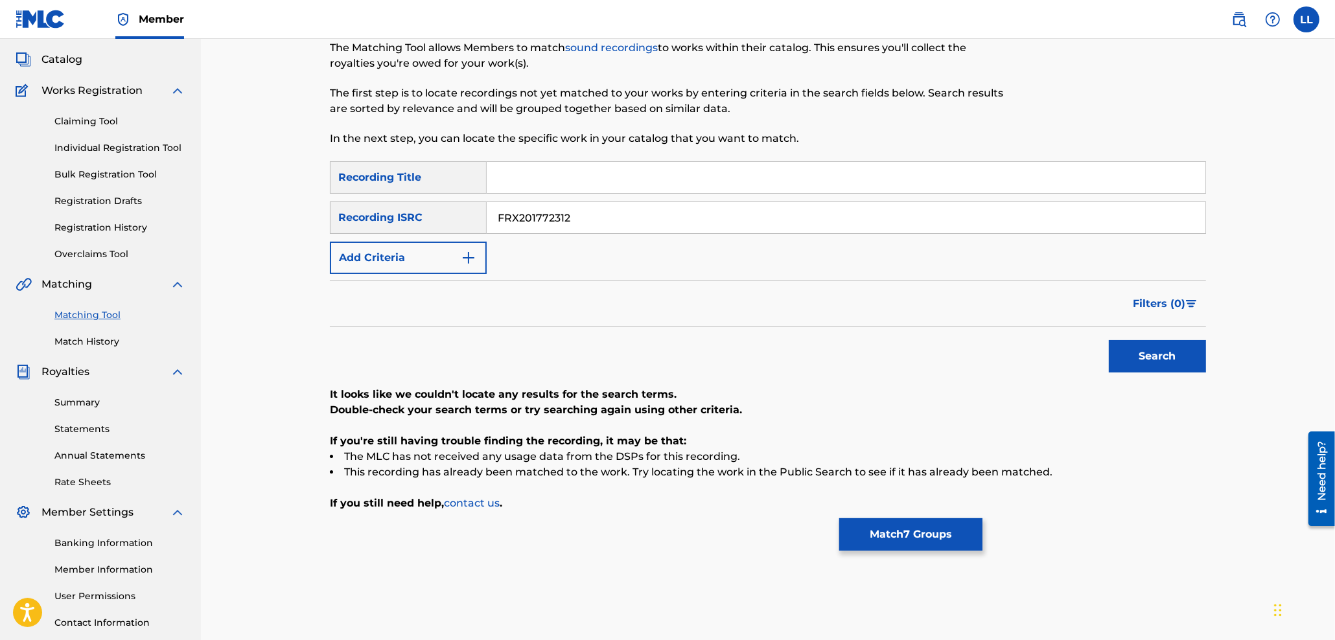
drag, startPoint x: 622, startPoint y: 220, endPoint x: 743, endPoint y: 275, distance: 132.8
click at [487, 220] on input "FRX201772312" at bounding box center [846, 217] width 719 height 31
paste input "QMFMF1492334"
click at [1165, 352] on button "Search" at bounding box center [1157, 356] width 97 height 32
drag, startPoint x: 611, startPoint y: 215, endPoint x: 427, endPoint y: 216, distance: 183.4
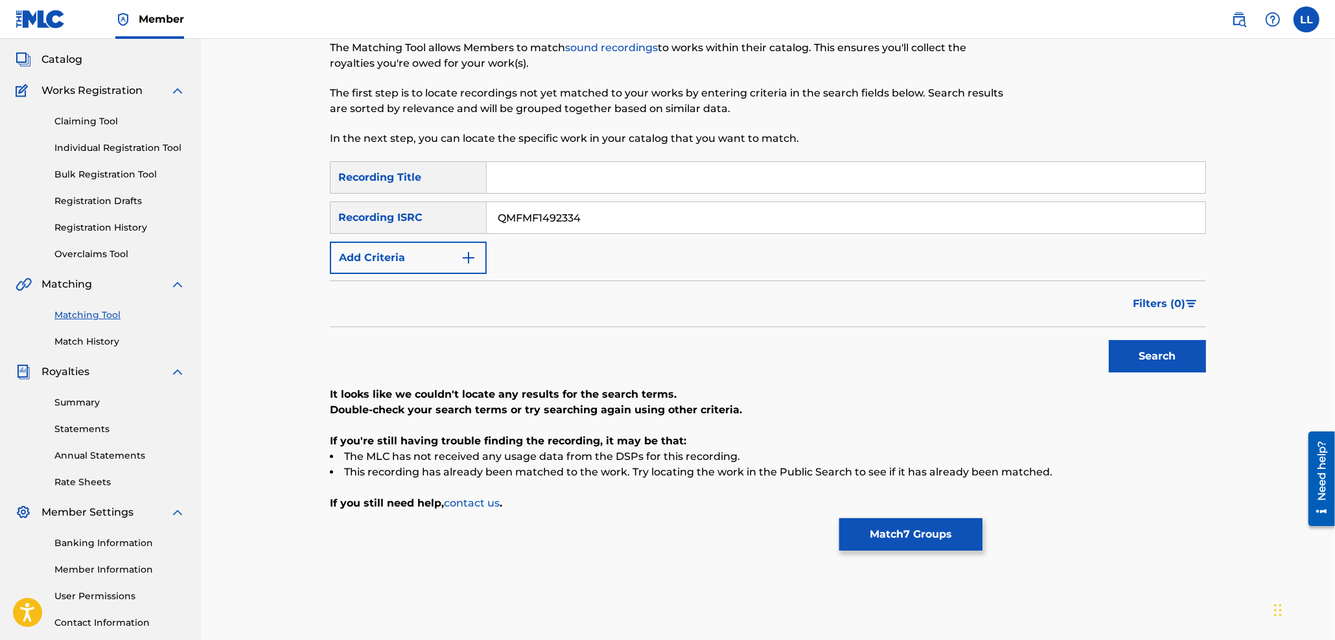
click at [487, 216] on input "QMFMF1492334" at bounding box center [846, 217] width 719 height 31
paste input "4TX1700457"
drag, startPoint x: 1164, startPoint y: 360, endPoint x: 1159, endPoint y: 365, distance: 7.3
click at [1161, 360] on button "Search" at bounding box center [1157, 356] width 97 height 32
drag, startPoint x: 559, startPoint y: 216, endPoint x: 516, endPoint y: 236, distance: 47.3
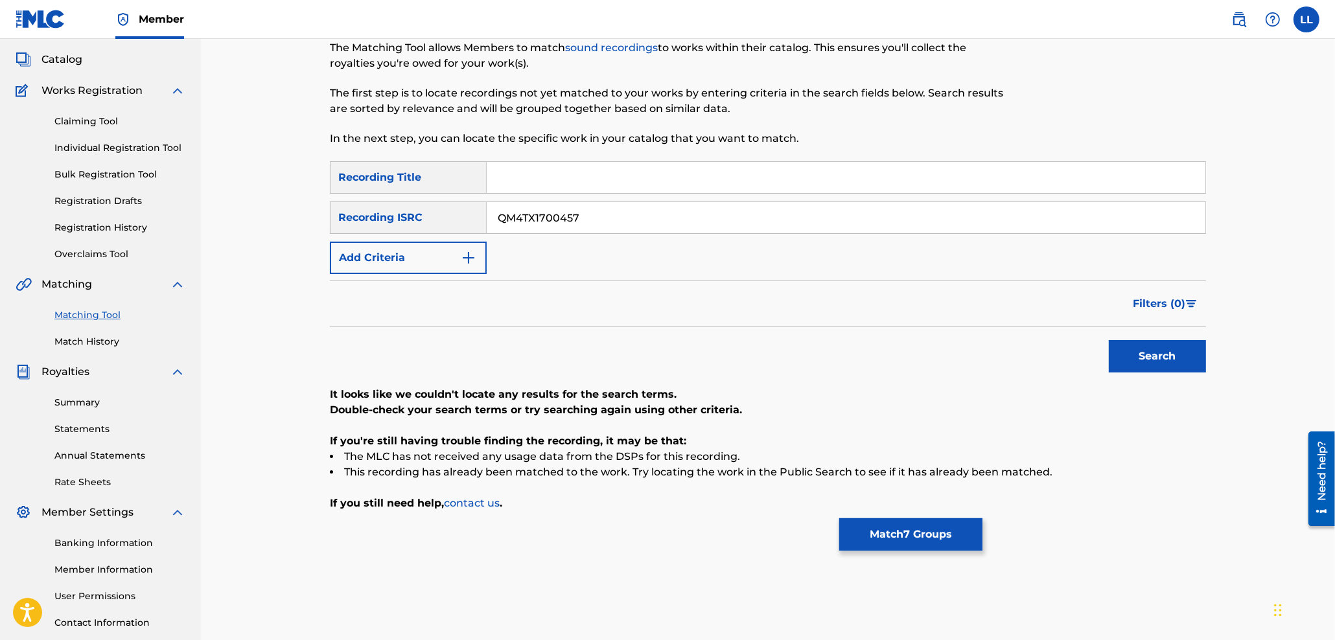
click at [487, 216] on input "QM4TX1700457" at bounding box center [846, 217] width 719 height 31
paste input "ES75E2205282"
click at [1167, 360] on button "Search" at bounding box center [1157, 356] width 97 height 32
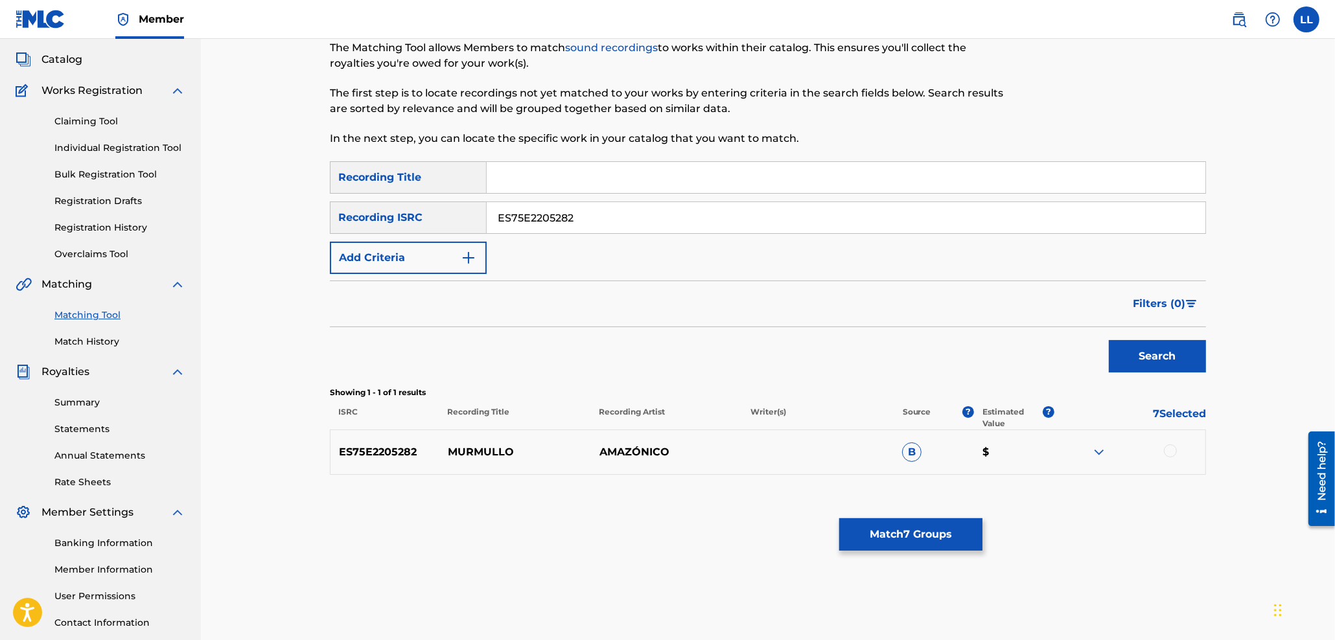
click at [1172, 449] on div at bounding box center [1170, 451] width 13 height 13
drag, startPoint x: 530, startPoint y: 218, endPoint x: 441, endPoint y: 218, distance: 88.8
click at [487, 218] on input "ES75E2205282" at bounding box center [846, 217] width 719 height 31
paste input "FR6V89900026"
click at [1165, 353] on button "Search" at bounding box center [1157, 356] width 97 height 32
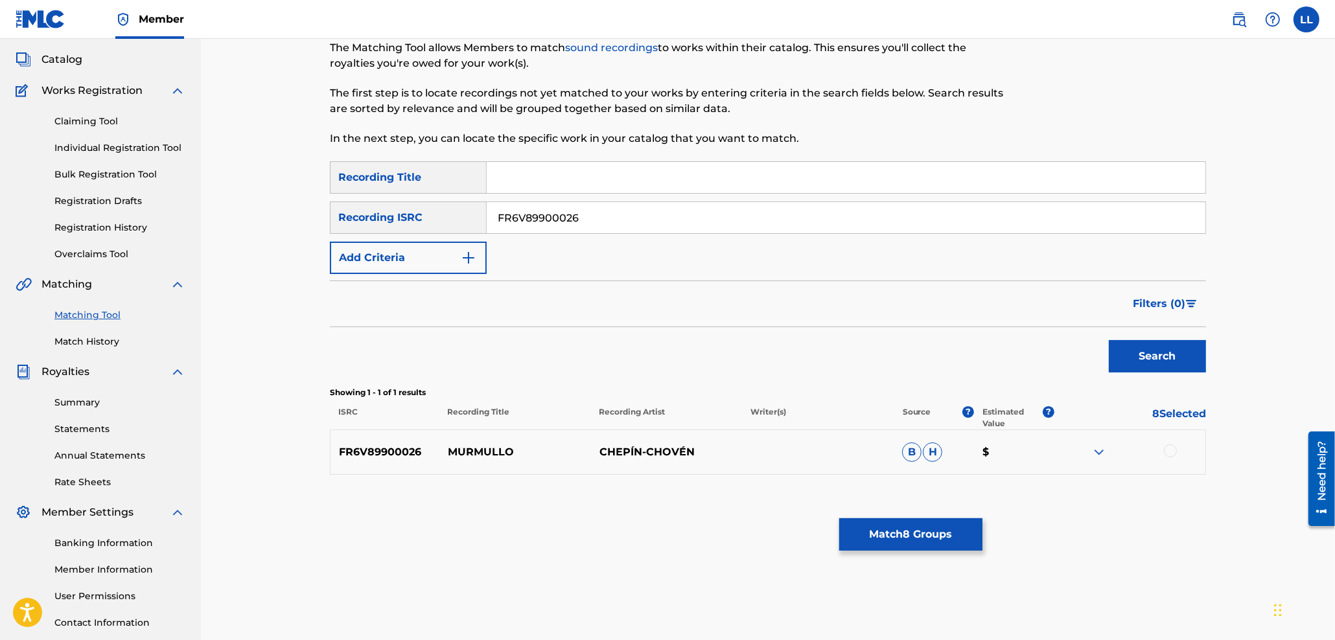
click at [1172, 449] on div at bounding box center [1170, 451] width 13 height 13
drag, startPoint x: 441, startPoint y: 218, endPoint x: 429, endPoint y: 218, distance: 11.7
click at [487, 218] on input "FR6V89900026" at bounding box center [846, 217] width 719 height 31
paste input "DEVU52287490"
click at [1147, 355] on button "Search" at bounding box center [1157, 356] width 97 height 32
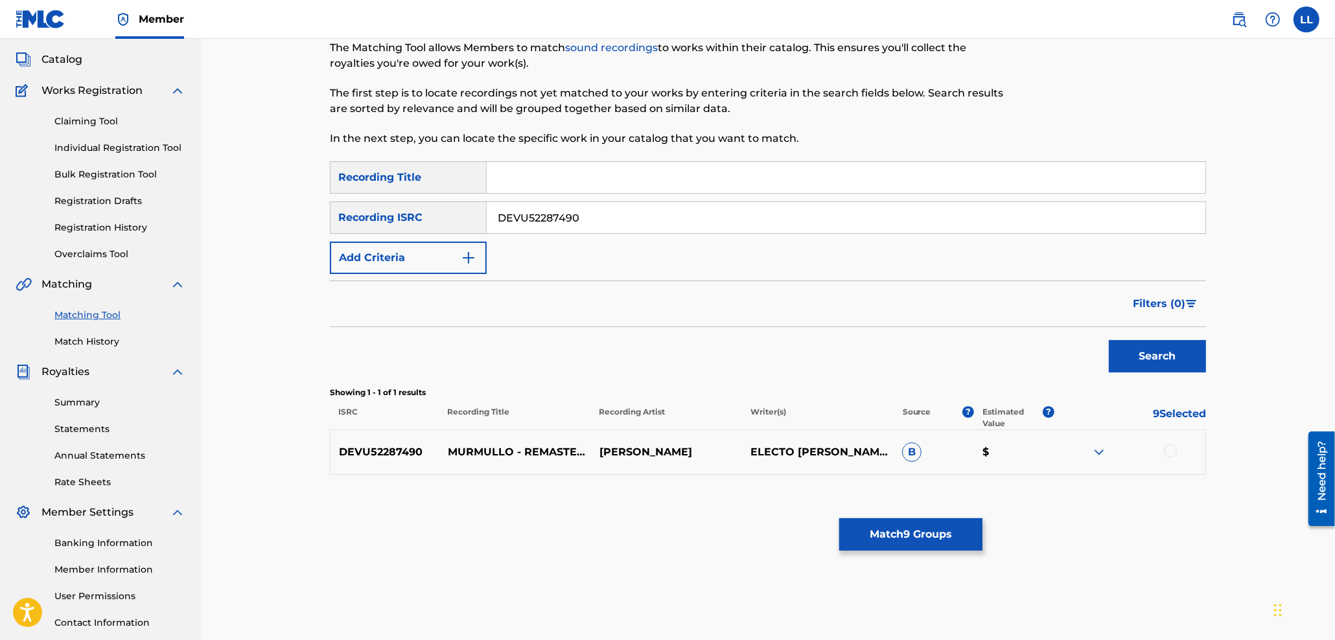
click at [1173, 446] on div at bounding box center [1170, 451] width 13 height 13
drag, startPoint x: 427, startPoint y: 216, endPoint x: 378, endPoint y: 217, distance: 49.3
click at [487, 216] on input "DEVU52287490" at bounding box center [846, 217] width 719 height 31
paste input "BL60468437"
click at [1165, 348] on button "Search" at bounding box center [1157, 356] width 97 height 32
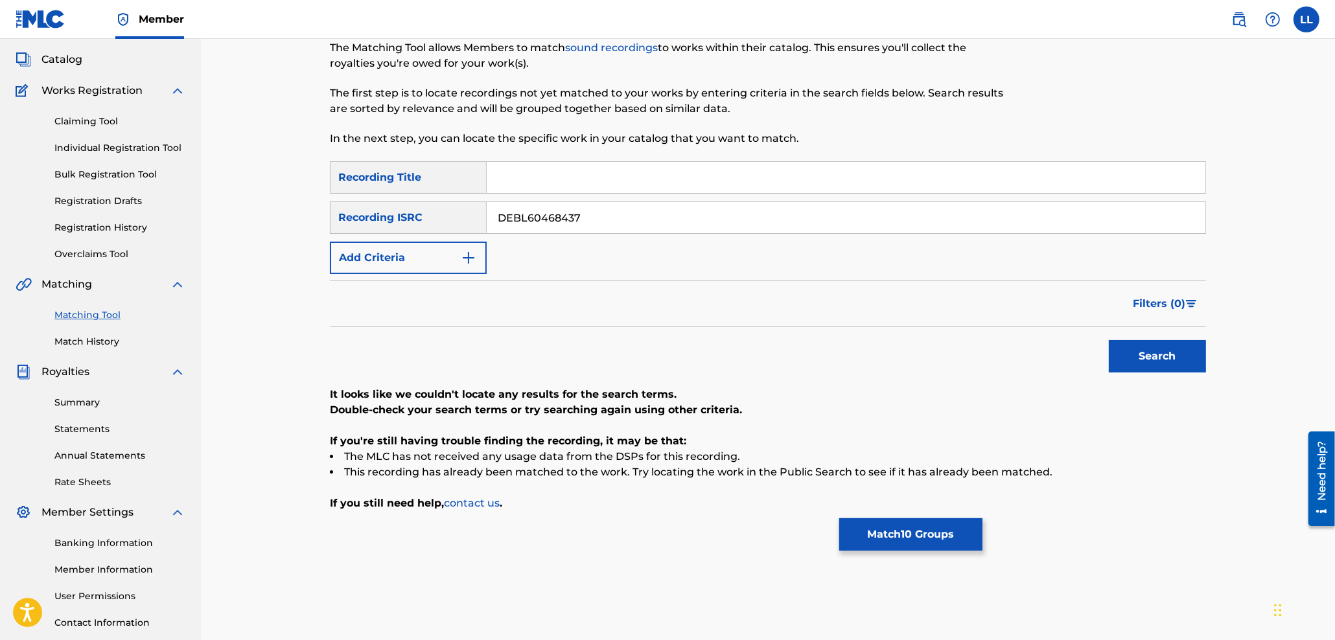
drag, startPoint x: 640, startPoint y: 209, endPoint x: 441, endPoint y: 211, distance: 199.0
click at [487, 211] on input "DEBL60468437" at bounding box center [846, 217] width 719 height 31
paste input "QMCG81600002"
click at [1160, 353] on button "Search" at bounding box center [1157, 356] width 97 height 32
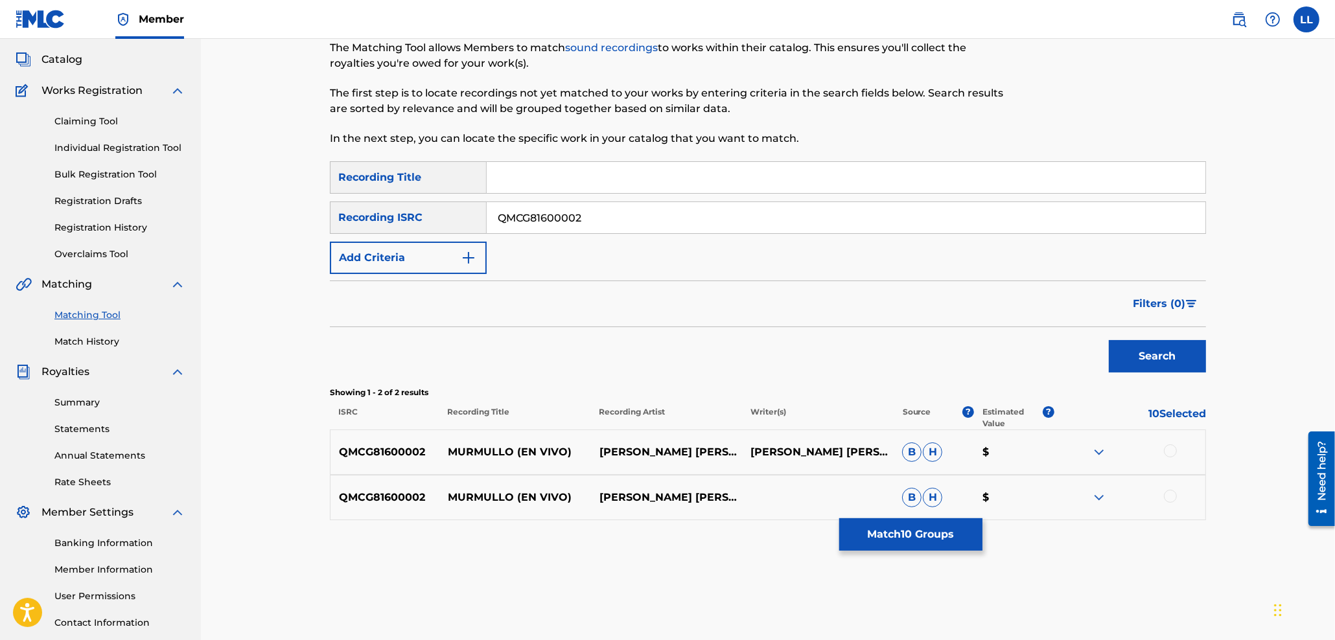
click at [1172, 449] on div at bounding box center [1170, 451] width 13 height 13
click at [1172, 497] on div at bounding box center [1170, 496] width 13 height 13
drag, startPoint x: 657, startPoint y: 216, endPoint x: 432, endPoint y: 216, distance: 224.3
click at [487, 216] on input "QMCG81600002" at bounding box center [846, 217] width 719 height 31
paste input "CADC41309245"
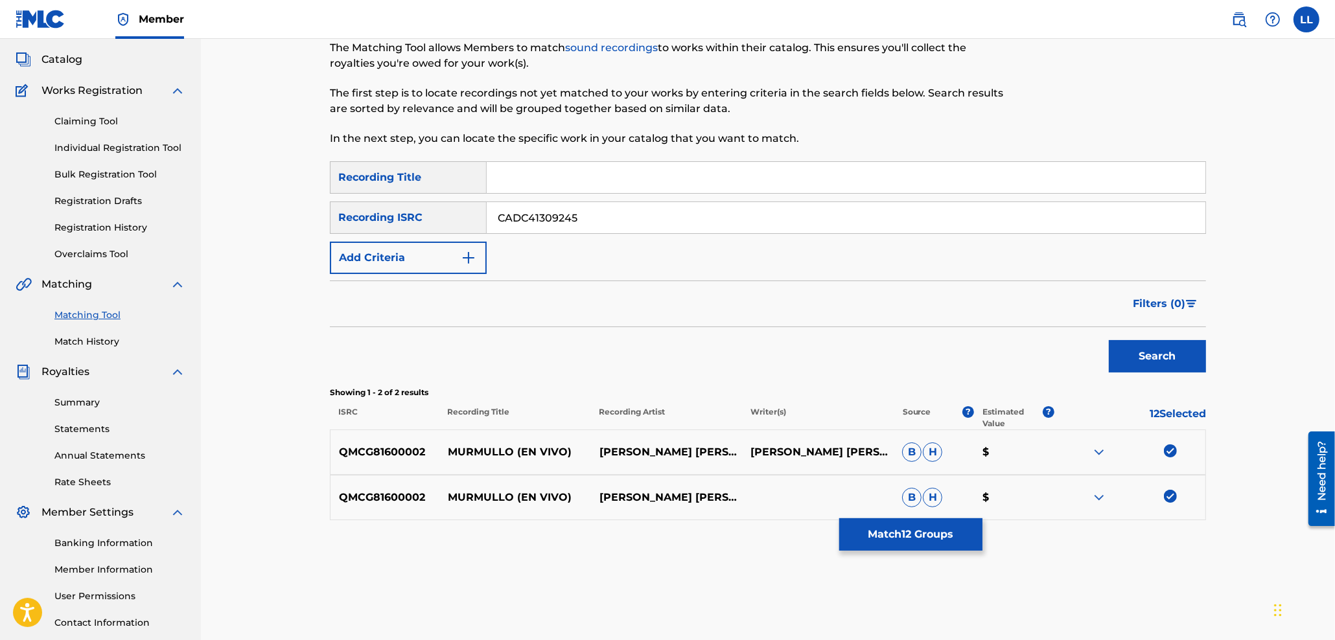
click at [1160, 349] on button "Search" at bounding box center [1157, 356] width 97 height 32
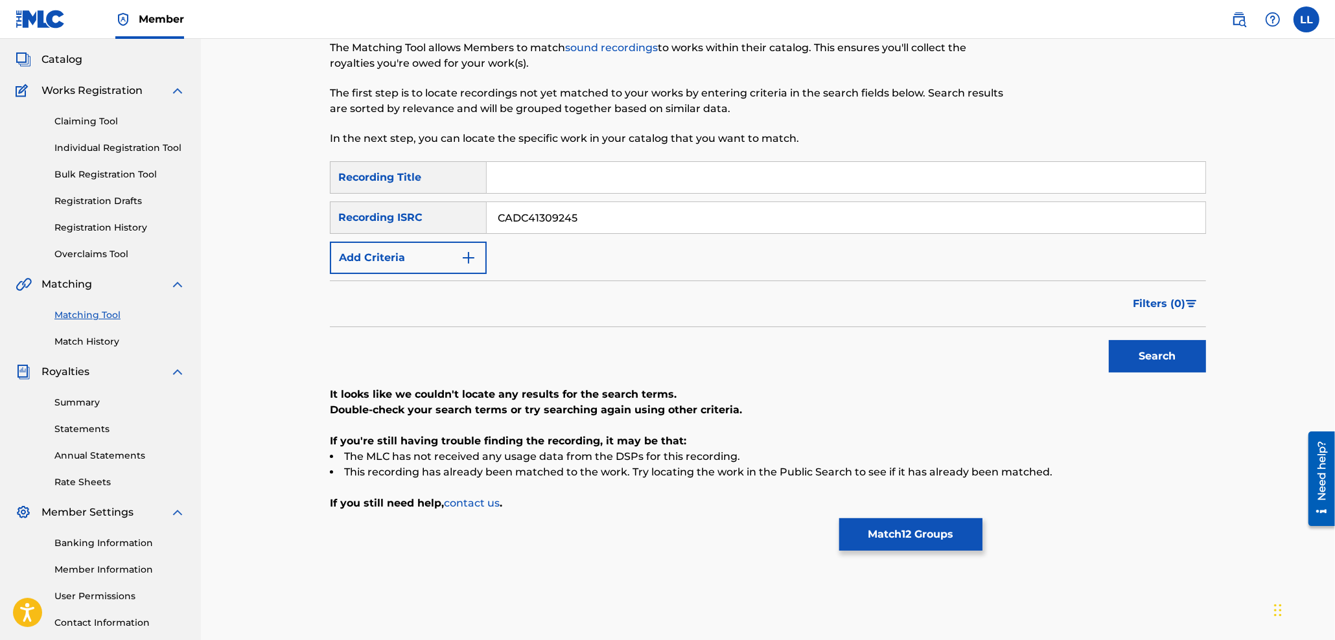
drag, startPoint x: 638, startPoint y: 218, endPoint x: 424, endPoint y: 218, distance: 213.9
click at [487, 218] on input "CADC41309245" at bounding box center [846, 217] width 719 height 31
paste input "ESA011305940"
click at [1162, 355] on button "Search" at bounding box center [1157, 356] width 97 height 32
drag, startPoint x: 578, startPoint y: 217, endPoint x: 380, endPoint y: 217, distance: 198.3
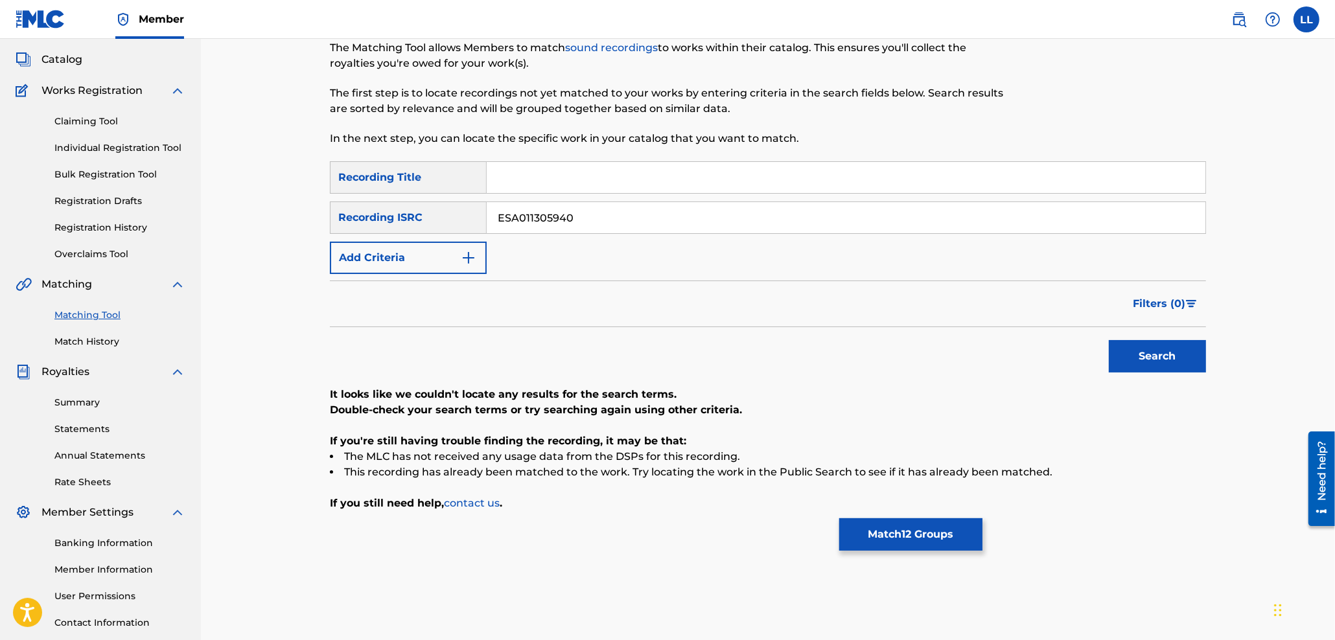
click at [487, 217] on input "ESA011305940" at bounding box center [846, 217] width 719 height 31
paste input "CA5KR2049122"
click at [1172, 360] on button "Search" at bounding box center [1157, 356] width 97 height 32
drag, startPoint x: 643, startPoint y: 220, endPoint x: 423, endPoint y: 220, distance: 219.7
click at [487, 220] on input "CA5KR2049122" at bounding box center [846, 217] width 719 height 31
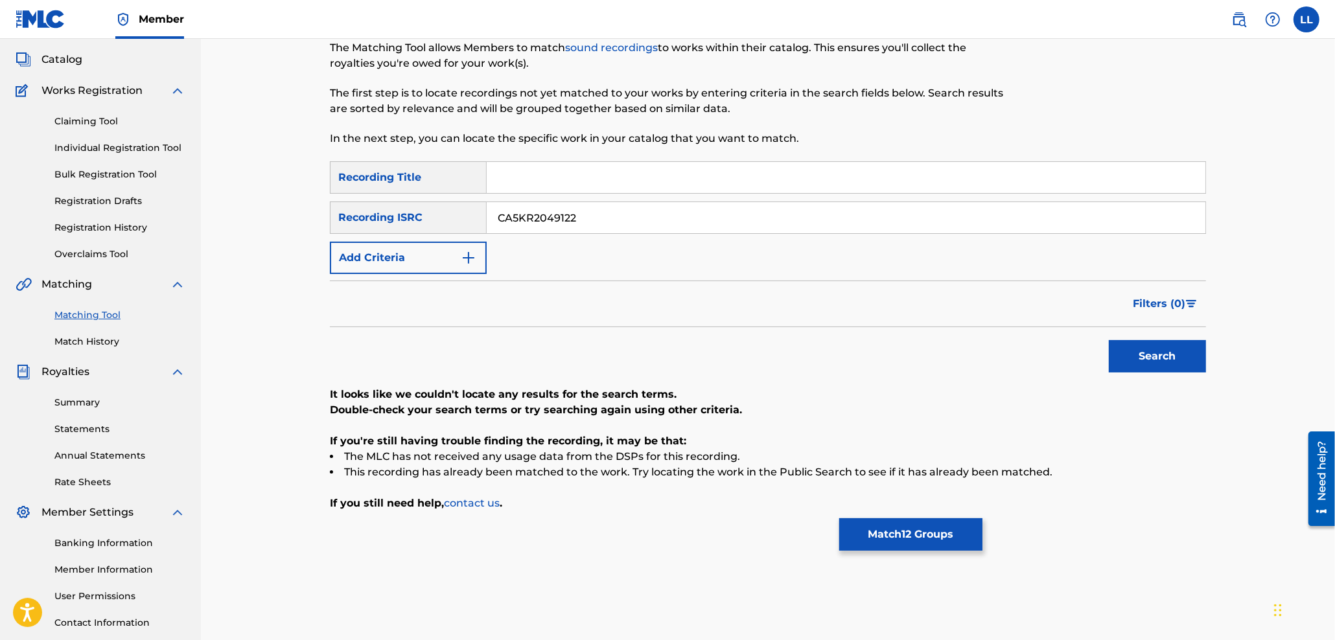
paste input "ES6602202916"
click at [1166, 358] on button "Search" at bounding box center [1157, 356] width 97 height 32
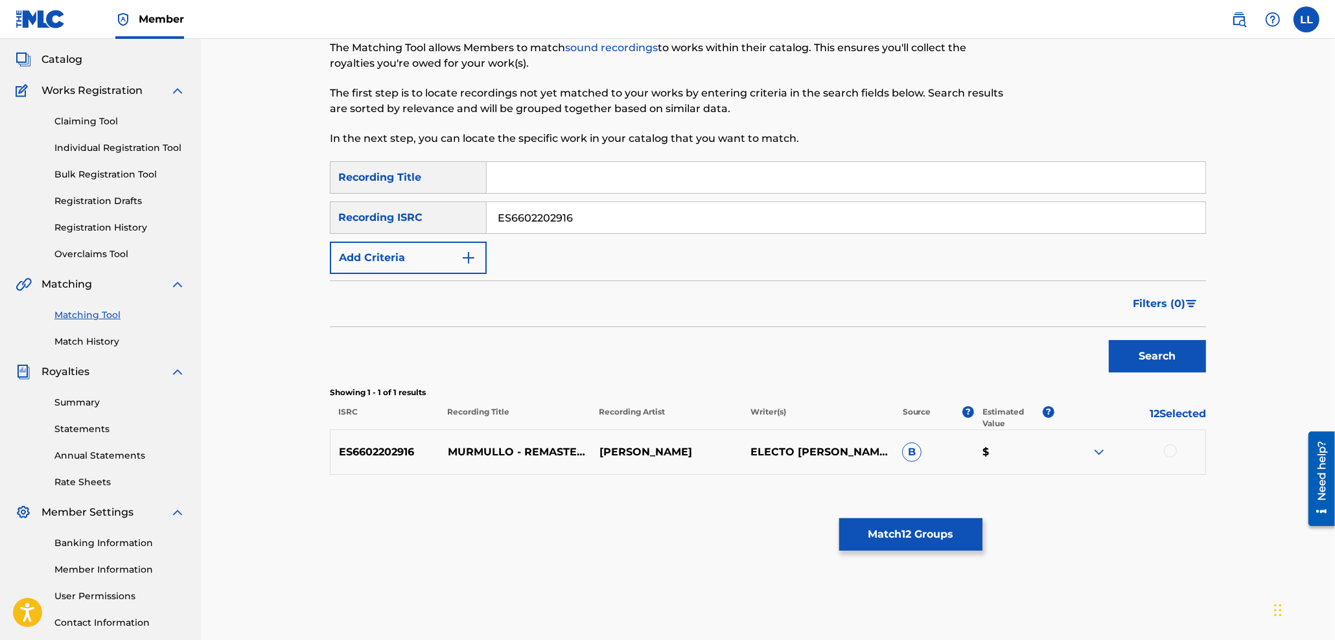
click at [1171, 449] on div at bounding box center [1170, 451] width 13 height 13
drag, startPoint x: 620, startPoint y: 207, endPoint x: 401, endPoint y: 207, distance: 219.1
click at [487, 207] on input "ES6602202916" at bounding box center [846, 217] width 719 height 31
paste input "58A2100738"
click at [1156, 355] on button "Search" at bounding box center [1157, 356] width 97 height 32
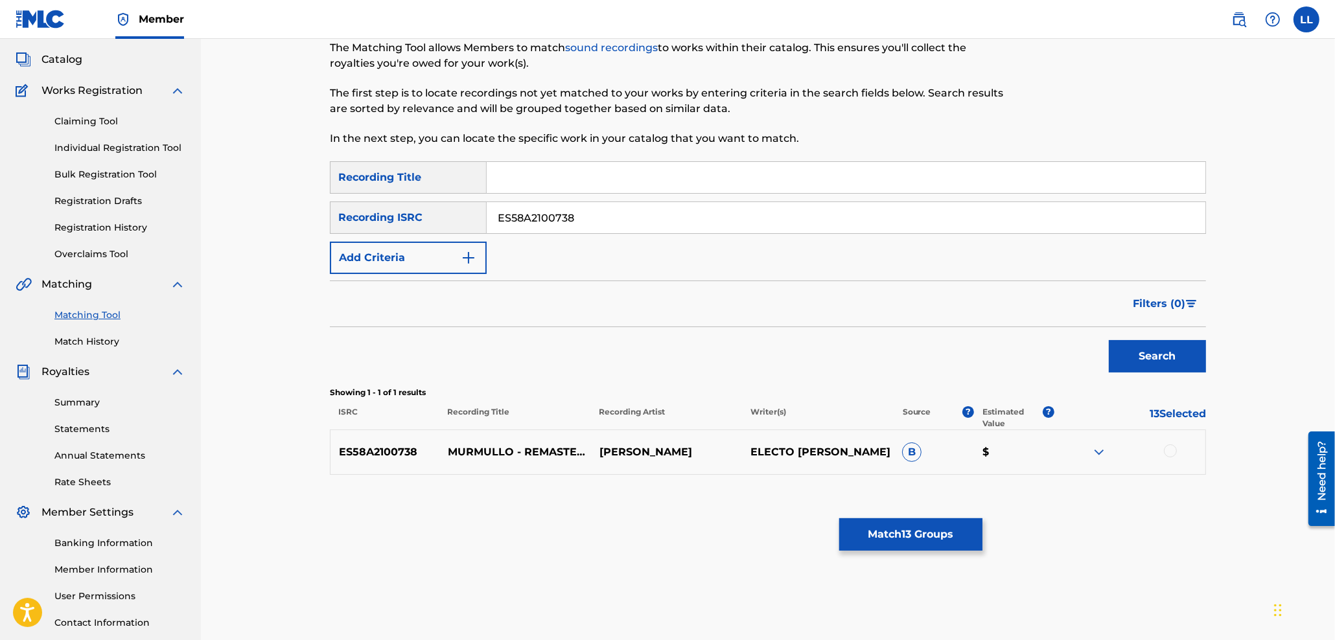
drag, startPoint x: 1168, startPoint y: 452, endPoint x: 1161, endPoint y: 454, distance: 7.0
click at [1169, 452] on div at bounding box center [1170, 451] width 13 height 13
drag, startPoint x: 600, startPoint y: 213, endPoint x: 390, endPoint y: 215, distance: 210.0
click at [487, 215] on input "ES58A2100738" at bounding box center [846, 217] width 719 height 31
paste input "USHM81659192"
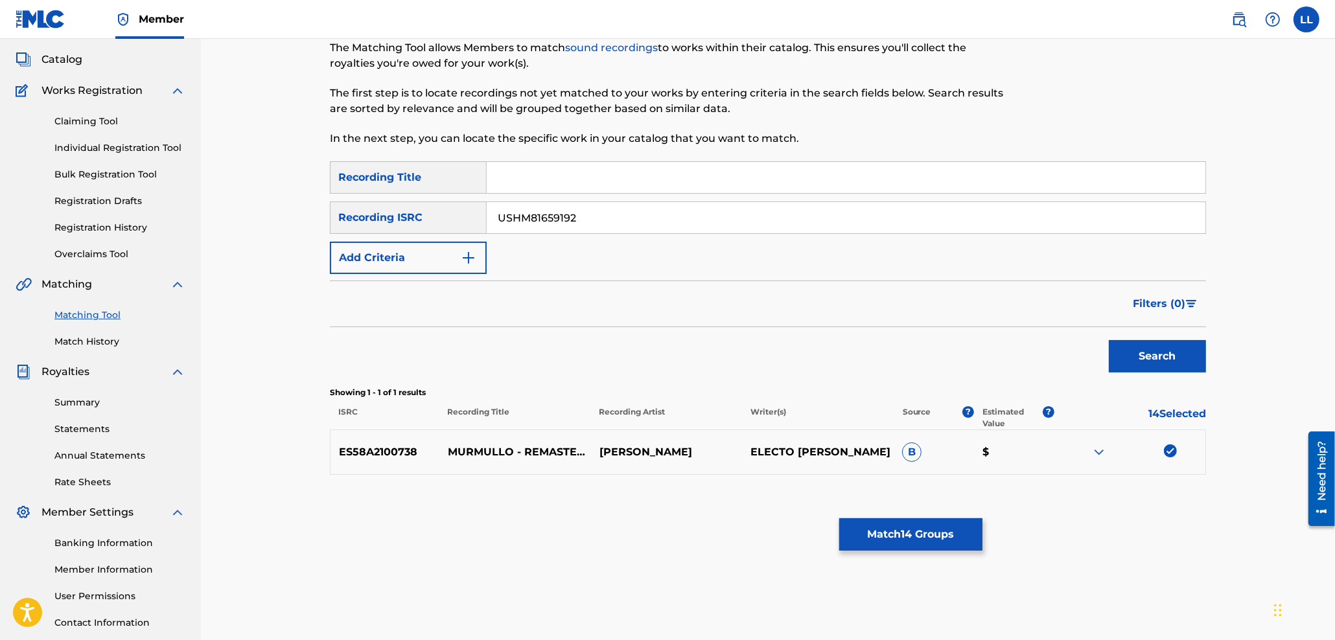
click at [1171, 352] on button "Search" at bounding box center [1157, 356] width 97 height 32
drag, startPoint x: 1173, startPoint y: 450, endPoint x: 1154, endPoint y: 450, distance: 18.8
click at [1173, 451] on div at bounding box center [1170, 451] width 13 height 13
drag, startPoint x: 619, startPoint y: 220, endPoint x: 373, endPoint y: 217, distance: 246.3
click at [487, 217] on input "USHM81659192" at bounding box center [846, 217] width 719 height 31
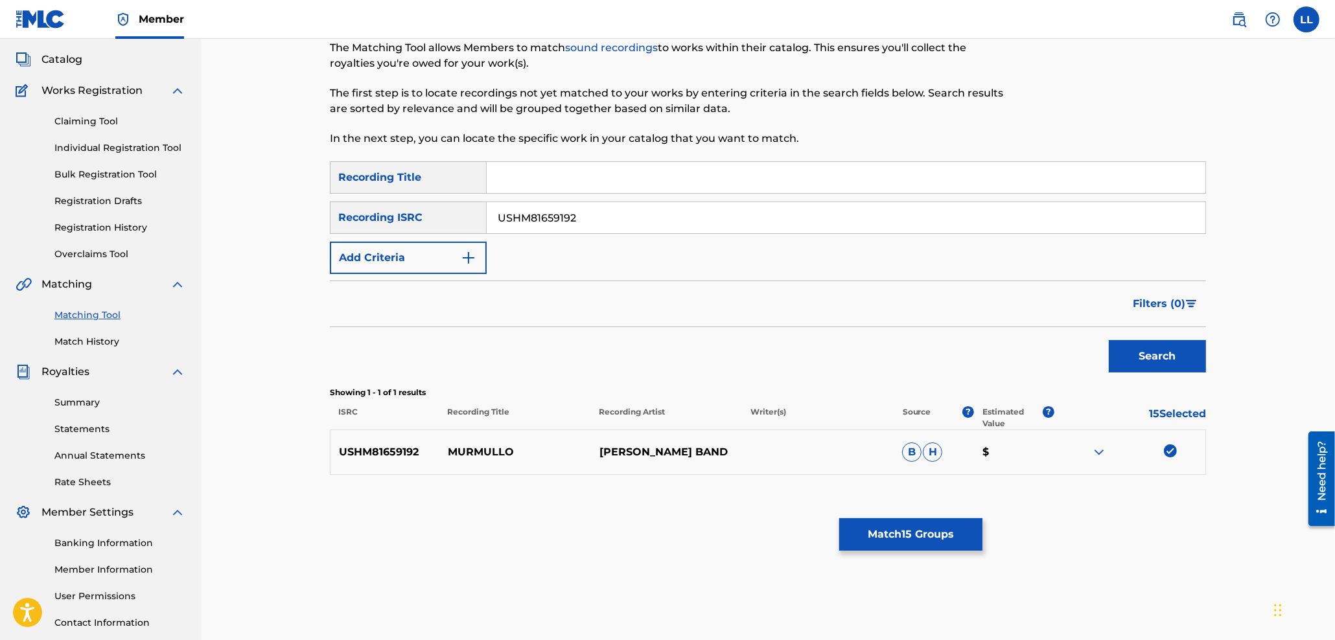
paste input "NLHR5211941"
click at [1141, 353] on button "Search" at bounding box center [1157, 356] width 97 height 32
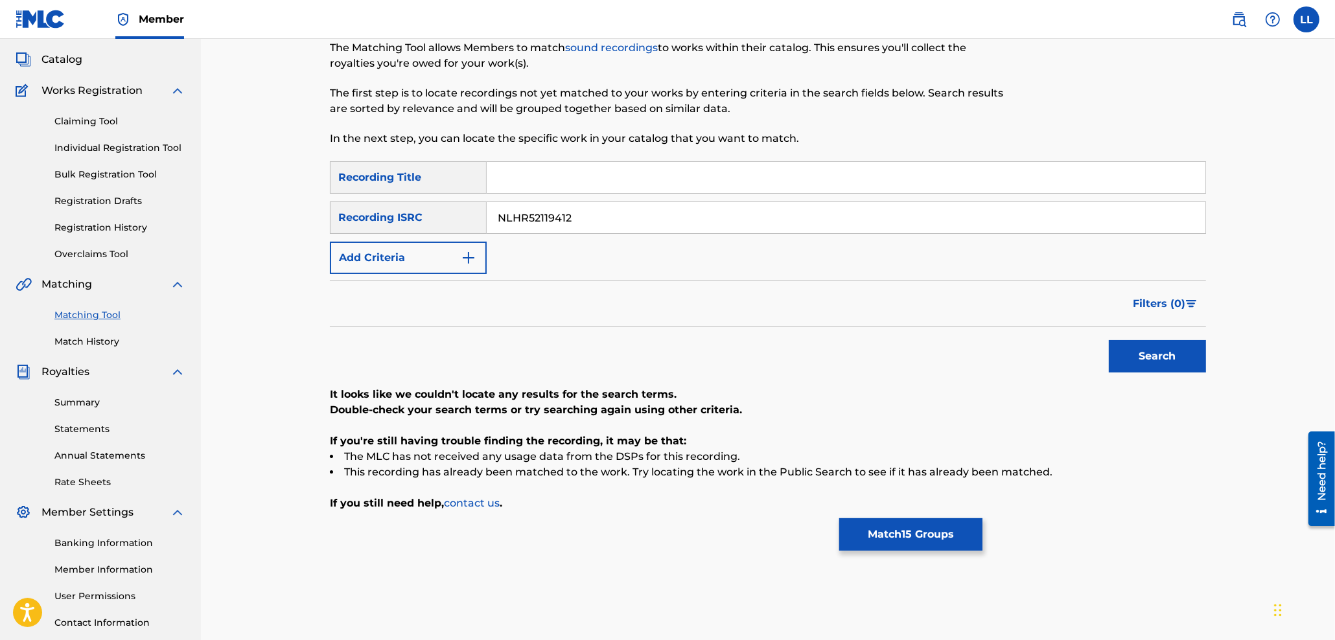
drag, startPoint x: 654, startPoint y: 215, endPoint x: 522, endPoint y: 212, distance: 131.6
click at [487, 213] on input "NLHR52119412" at bounding box center [846, 217] width 719 height 31
paste input "QM6P41820483"
click at [1187, 353] on button "Search" at bounding box center [1157, 356] width 97 height 32
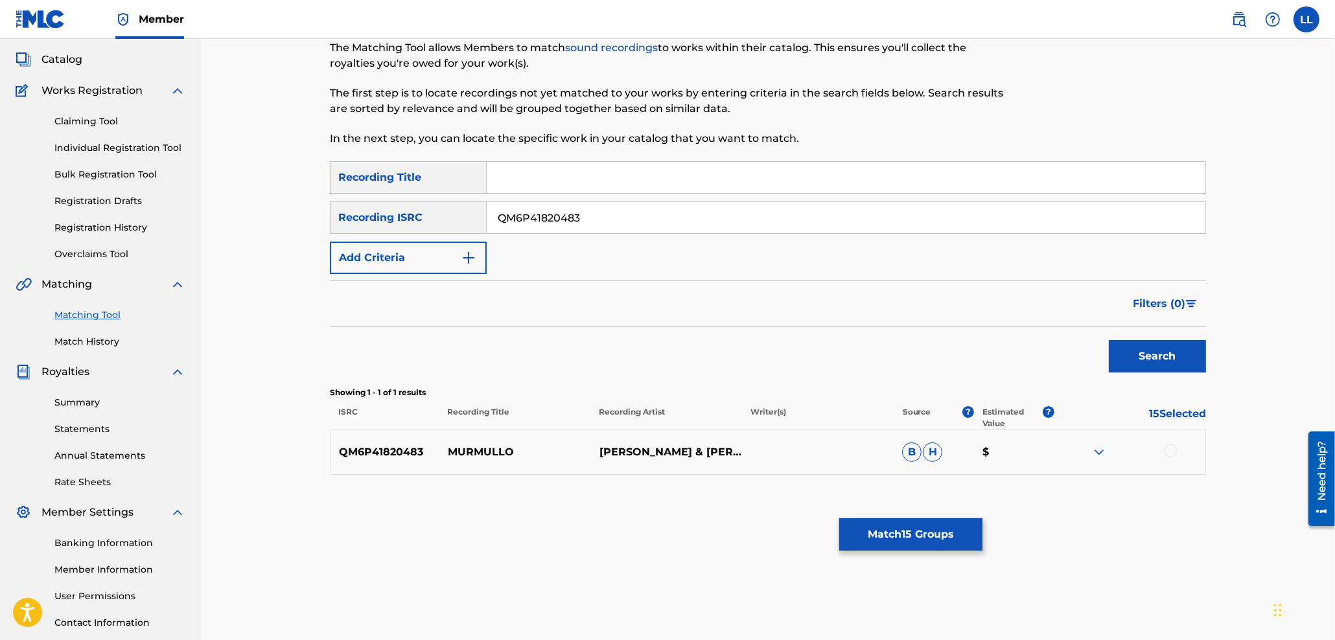
click at [1171, 449] on div at bounding box center [1170, 451] width 13 height 13
drag, startPoint x: 331, startPoint y: 216, endPoint x: 319, endPoint y: 216, distance: 12.3
click at [487, 216] on input "QM6P41820483" at bounding box center [846, 217] width 719 height 31
paste input "N21785786"
type input "QM6N21785786"
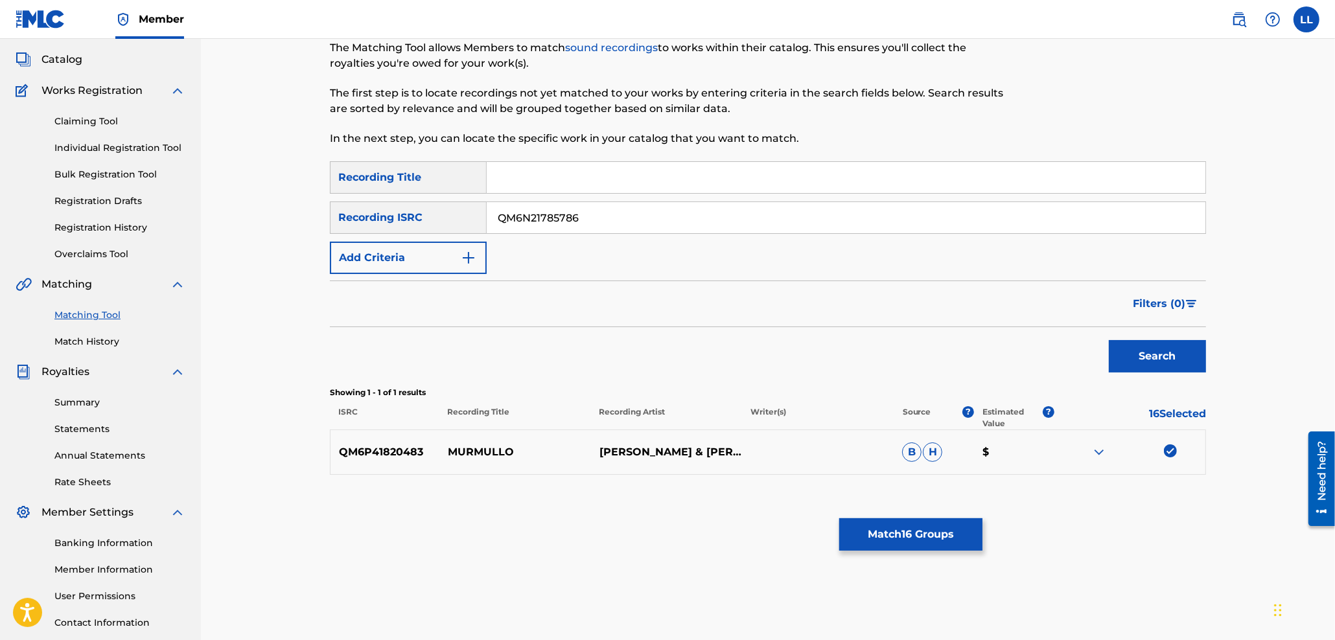
click at [1141, 364] on button "Search" at bounding box center [1157, 356] width 97 height 32
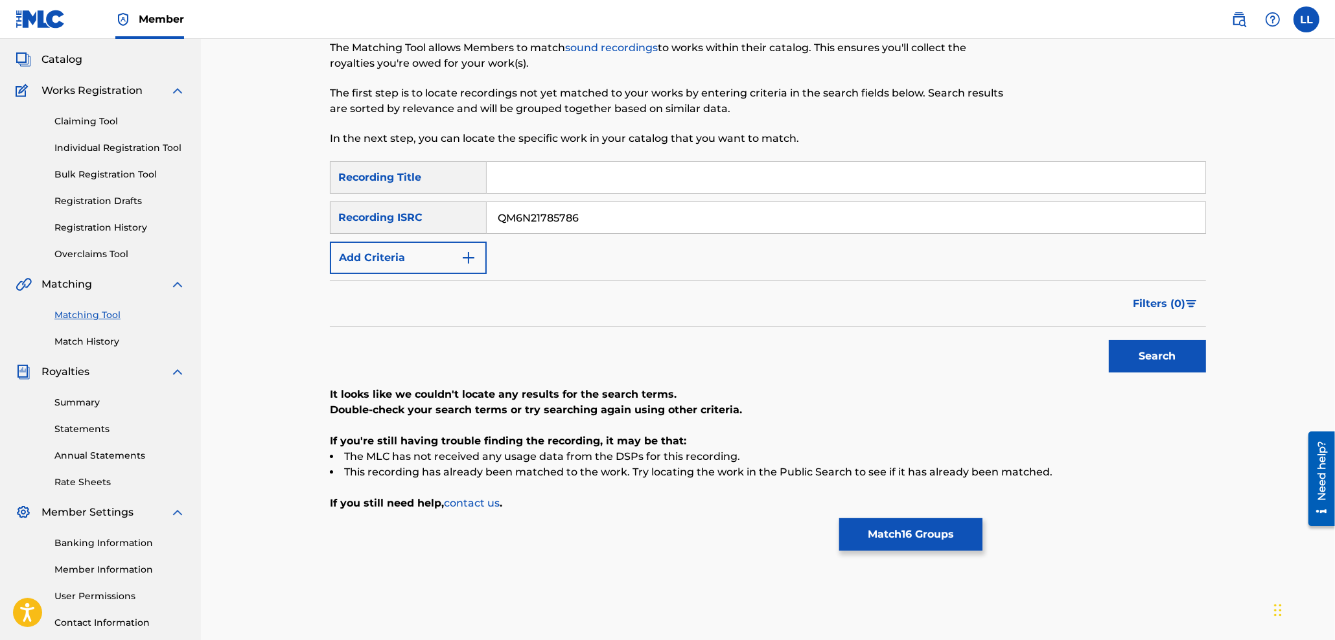
click at [913, 540] on button "Match 16 Groups" at bounding box center [910, 535] width 143 height 32
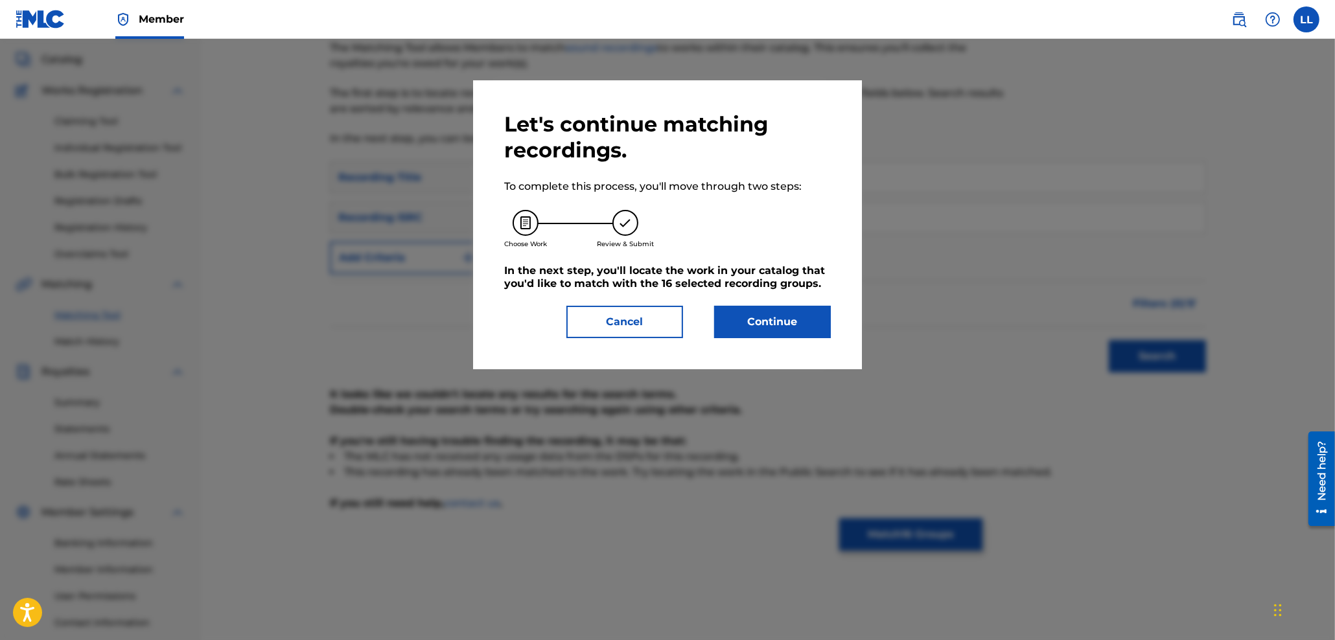
click at [788, 327] on button "Continue" at bounding box center [772, 322] width 117 height 32
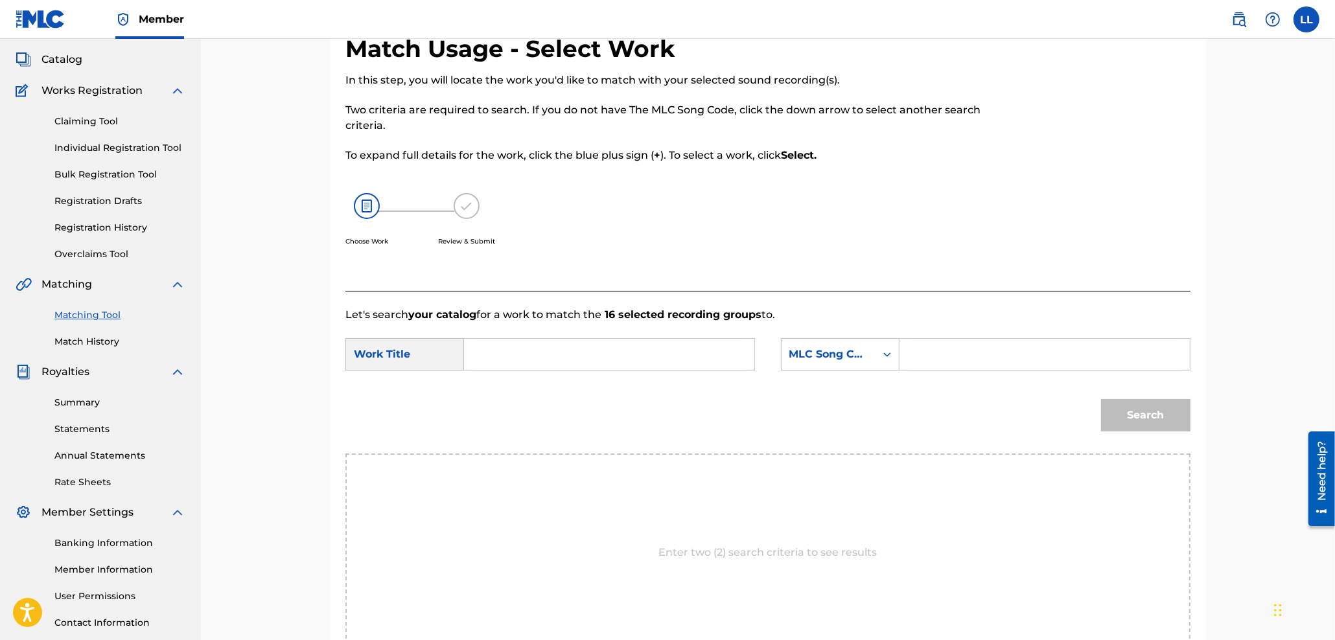
click at [690, 346] on input "Search Form" at bounding box center [609, 354] width 268 height 31
type input "murmullo"
paste input "957787"
type input "957787"
click at [1101, 399] on button "Search" at bounding box center [1145, 415] width 89 height 32
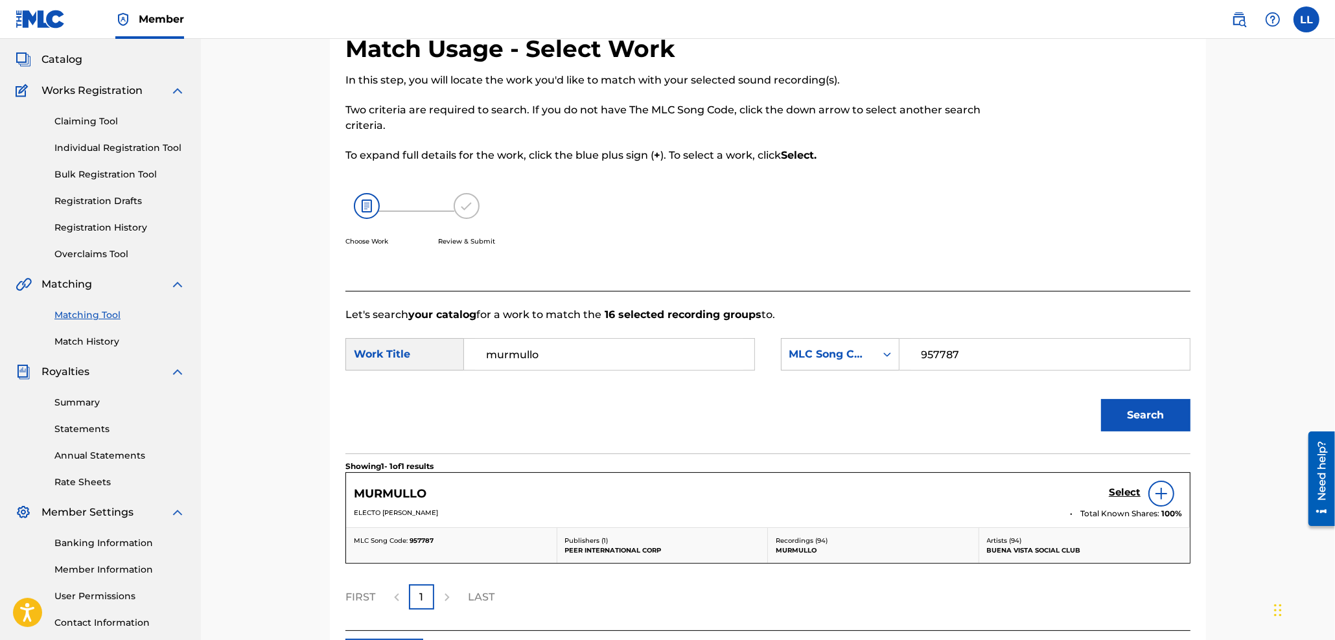
click at [1135, 496] on h5 "Select" at bounding box center [1125, 493] width 32 height 12
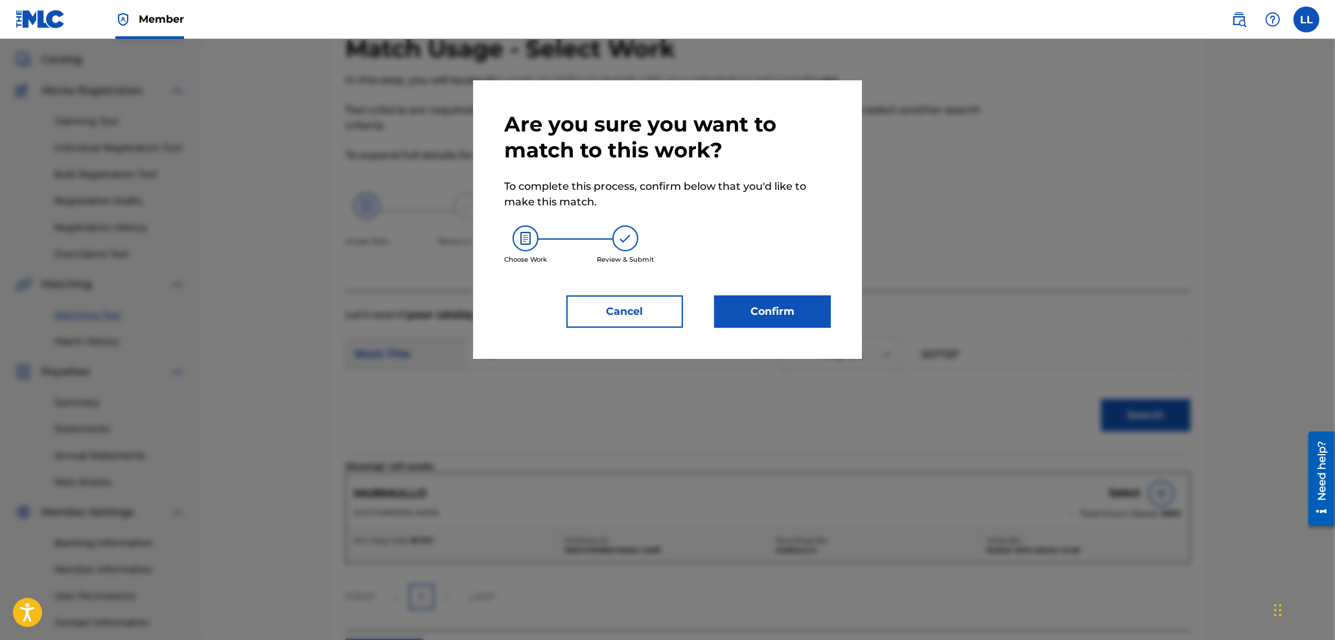
click at [789, 320] on button "Confirm" at bounding box center [772, 312] width 117 height 32
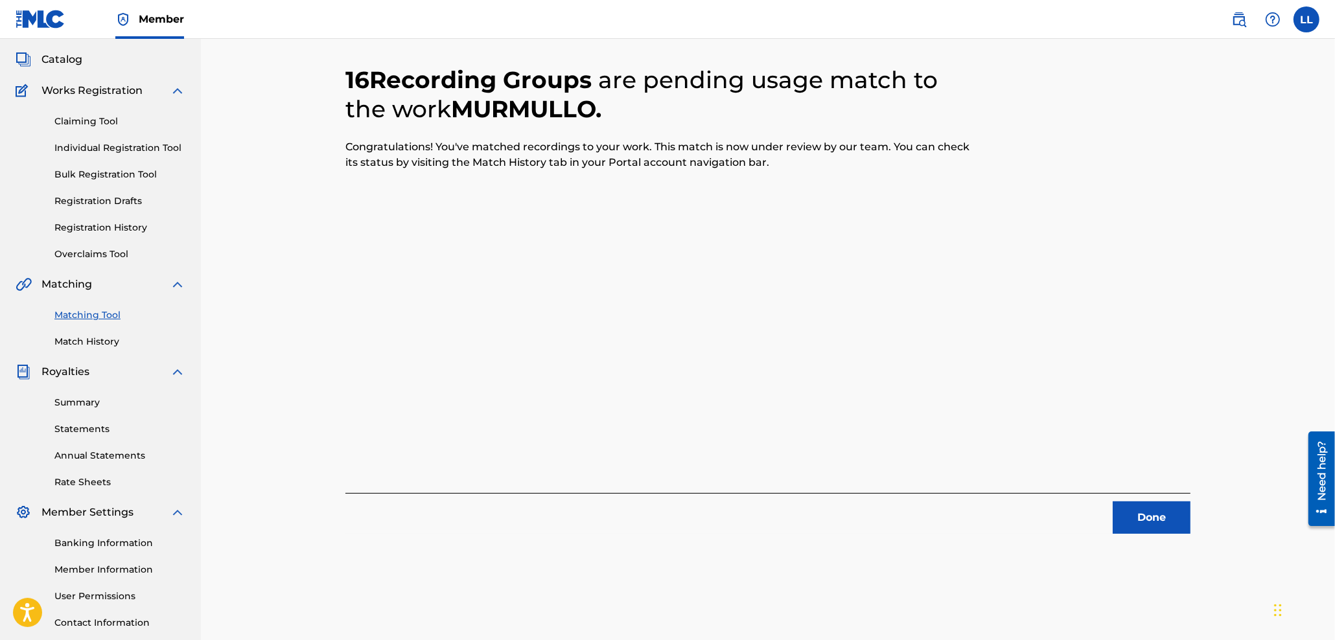
click at [1158, 514] on button "Done" at bounding box center [1152, 518] width 78 height 32
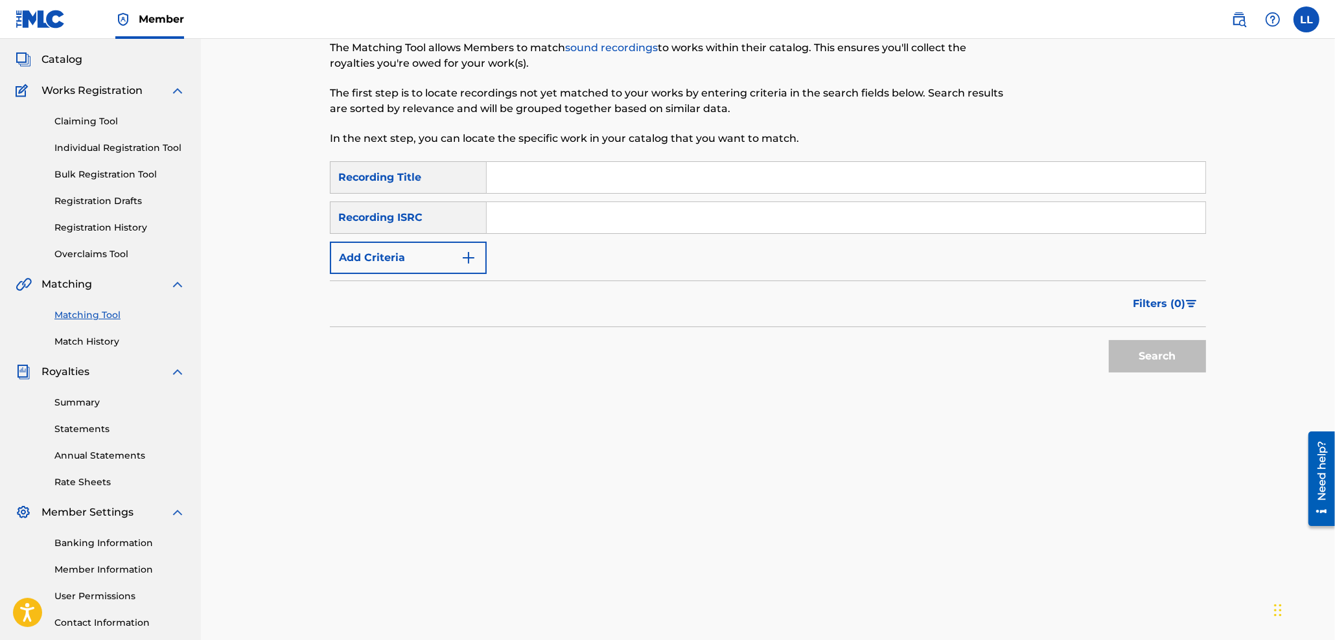
scroll to position [0, 0]
